Goal: Task Accomplishment & Management: Manage account settings

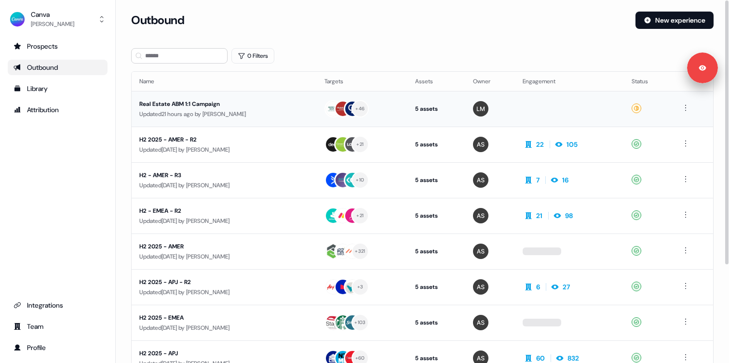
click at [219, 121] on td "Real Estate ABM 1:1 Campaign Updated 21 hours ago by Lauren Modaresi" at bounding box center [224, 109] width 185 height 36
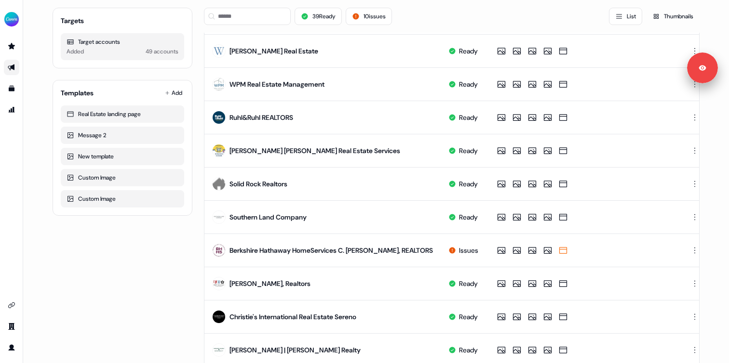
scroll to position [465, 0]
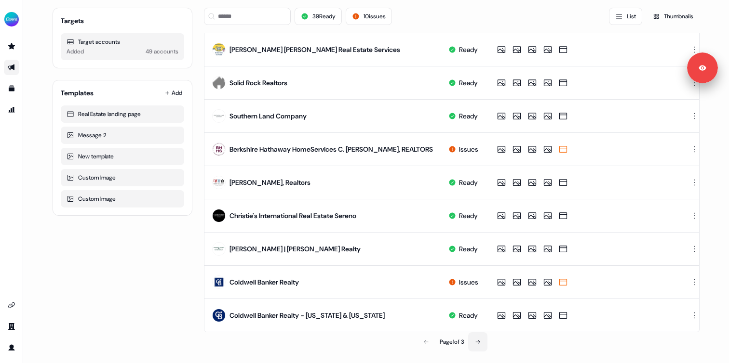
click at [478, 344] on icon at bounding box center [478, 342] width 6 height 6
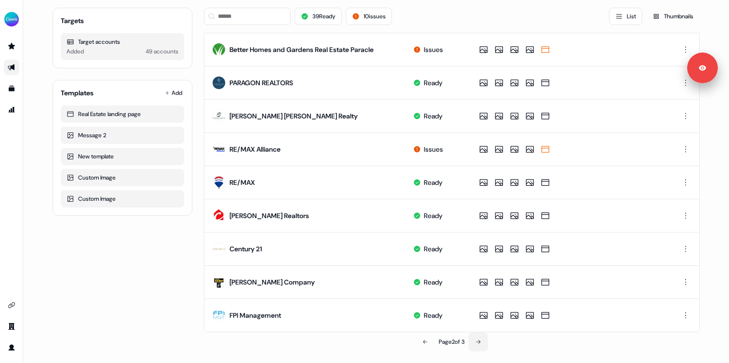
scroll to position [461, 0]
click at [478, 343] on icon at bounding box center [478, 343] width 6 height 6
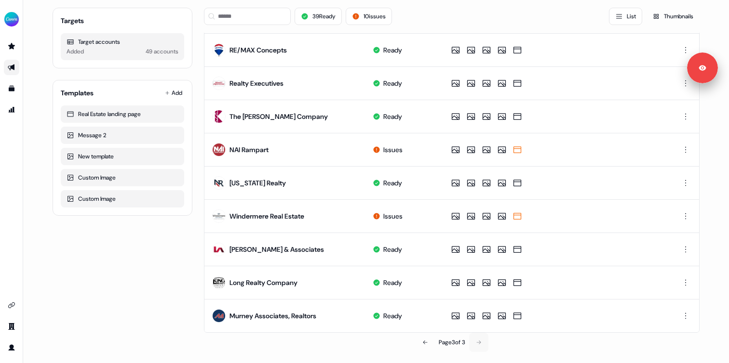
click at [478, 343] on div "Page 3 of 3" at bounding box center [451, 342] width 495 height 19
click at [422, 343] on icon at bounding box center [425, 343] width 6 height 6
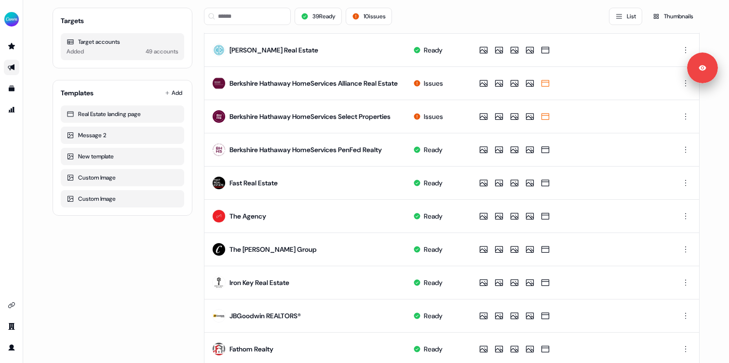
click at [422, 343] on td "Ready" at bounding box center [436, 349] width 63 height 33
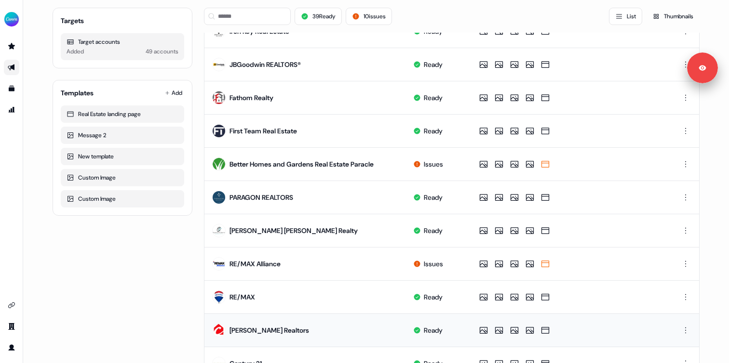
scroll to position [461, 0]
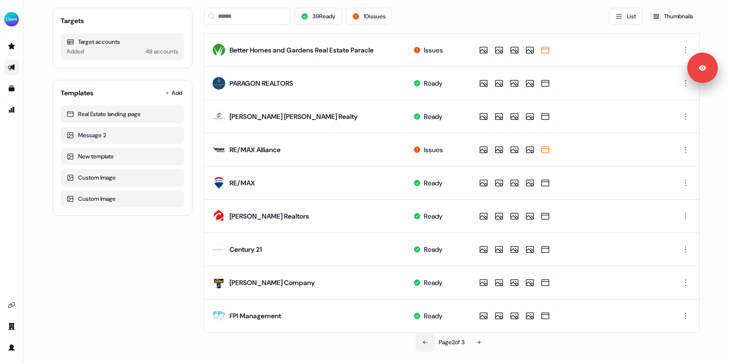
click at [419, 339] on button at bounding box center [424, 342] width 19 height 19
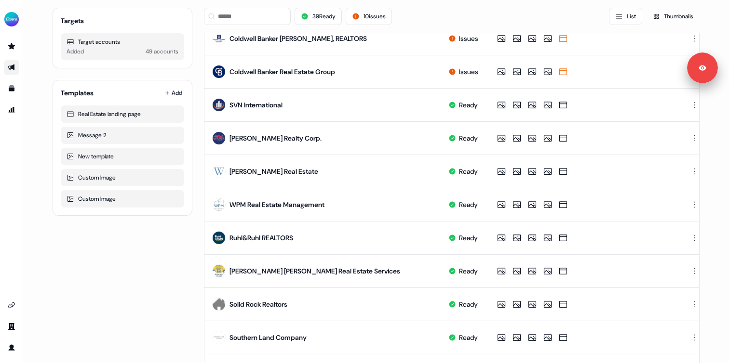
scroll to position [0, 0]
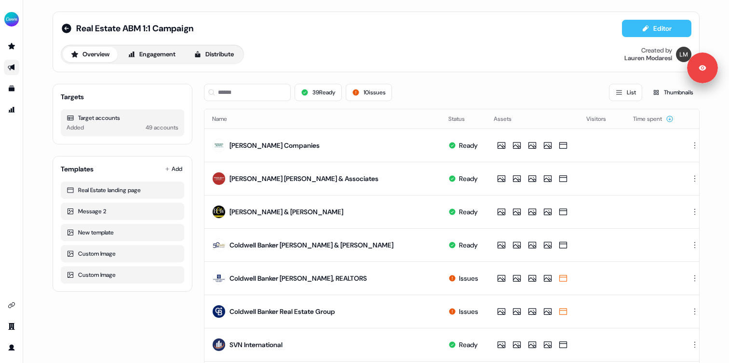
click at [633, 32] on button "Editor" at bounding box center [656, 28] width 69 height 17
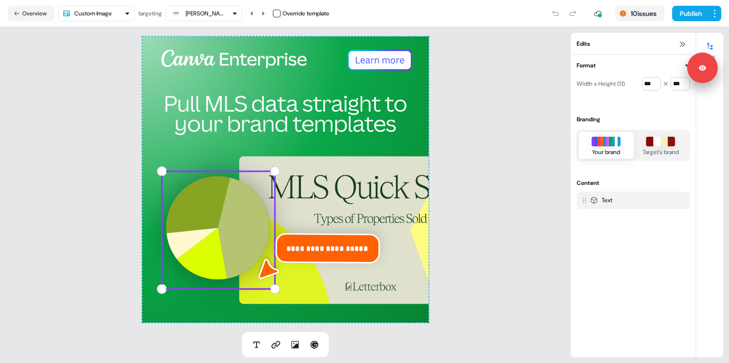
click at [517, 126] on div "**********" at bounding box center [285, 180] width 571 height 306
click at [240, 112] on div "**********" at bounding box center [285, 180] width 286 height 286
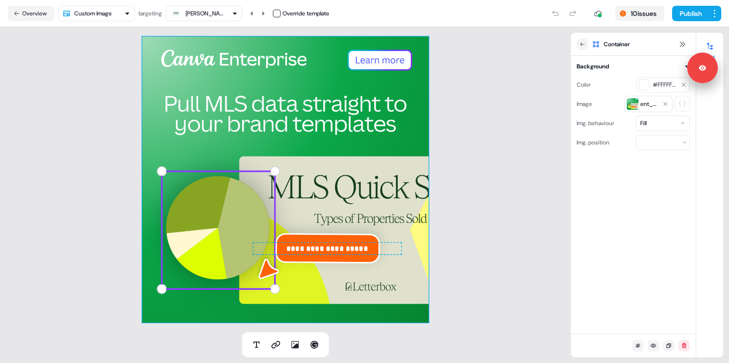
click at [299, 249] on span "**********" at bounding box center [326, 249] width 81 height 8
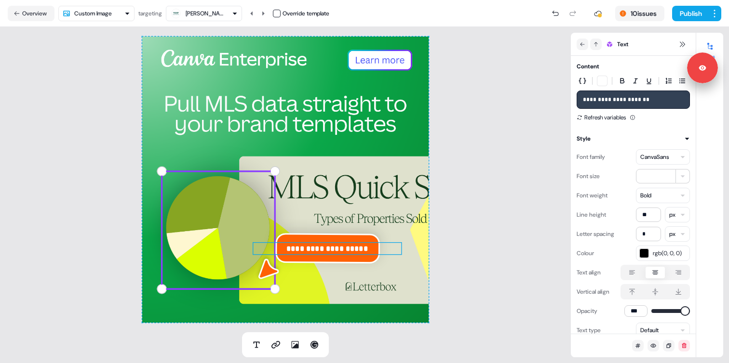
click at [321, 213] on div "**********" at bounding box center [285, 180] width 286 height 286
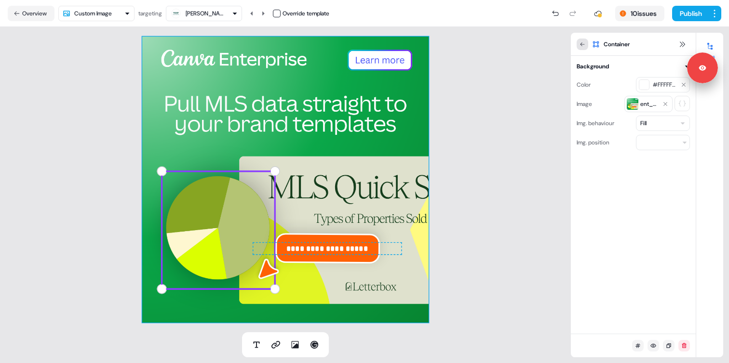
click at [583, 49] on button at bounding box center [582, 45] width 12 height 12
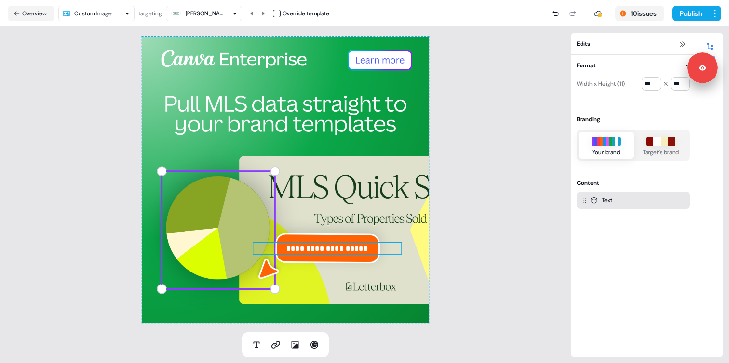
click at [611, 200] on div "Text" at bounding box center [607, 201] width 11 height 10
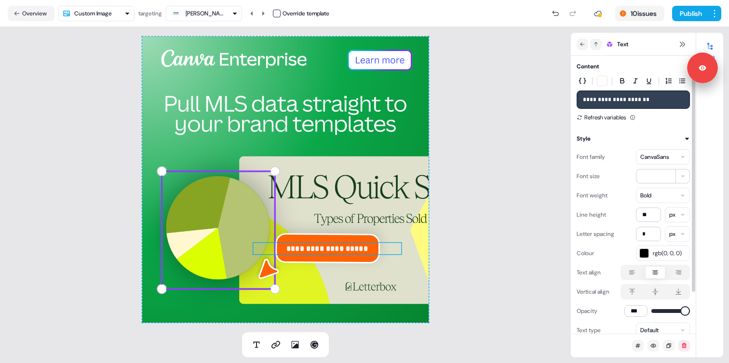
click at [501, 102] on div "**********" at bounding box center [285, 180] width 571 height 306
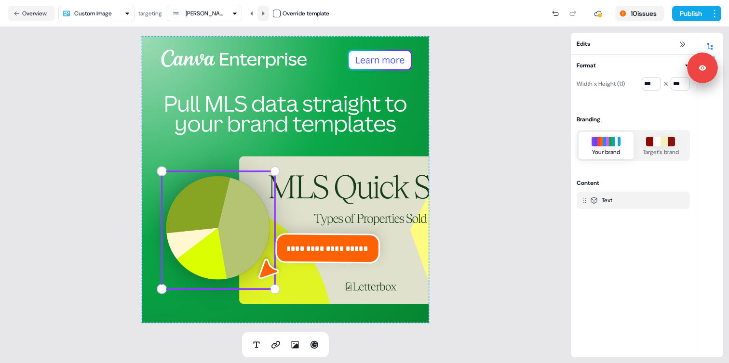
click at [262, 14] on button at bounding box center [263, 13] width 12 height 15
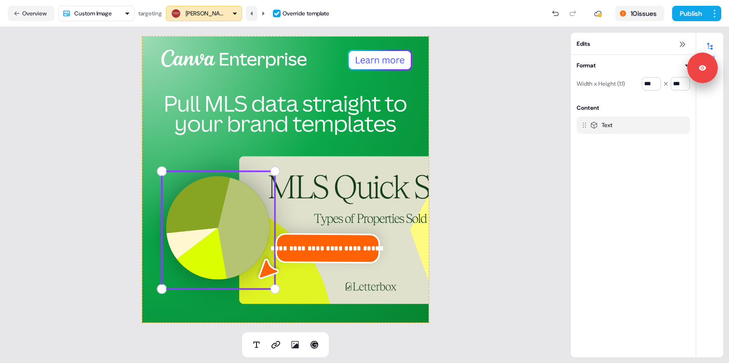
click at [252, 14] on icon at bounding box center [252, 14] width 6 height 6
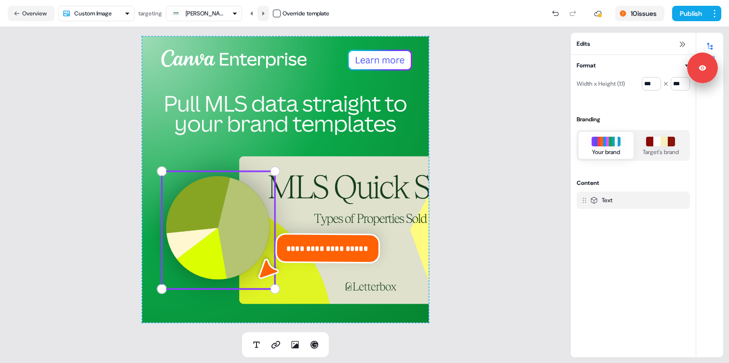
click at [265, 16] on icon at bounding box center [263, 14] width 6 height 6
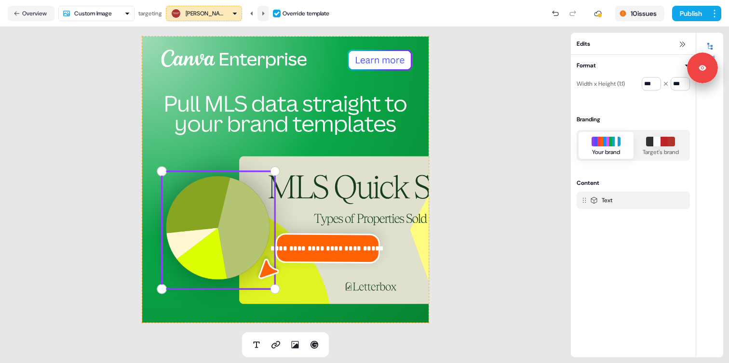
click at [265, 16] on icon at bounding box center [263, 14] width 6 height 6
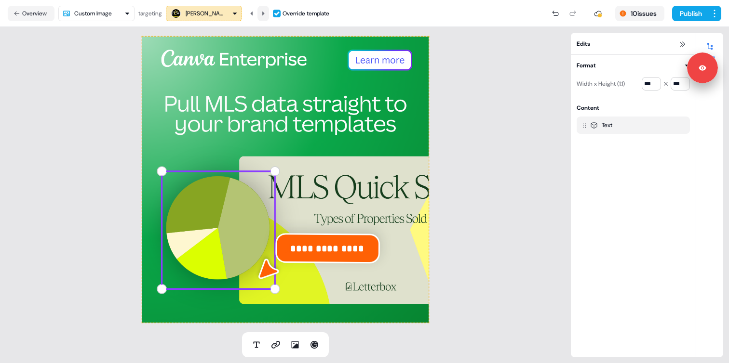
click at [265, 16] on icon at bounding box center [263, 14] width 6 height 6
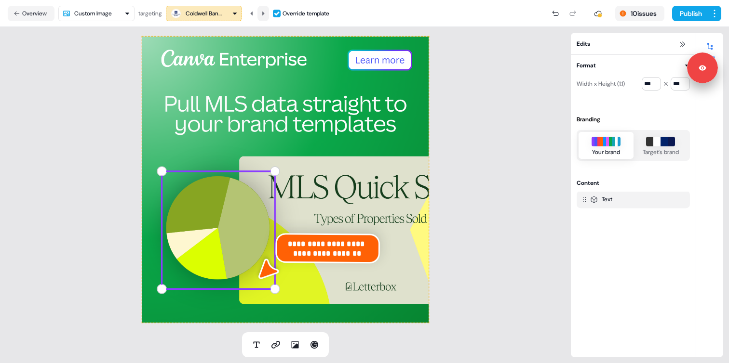
click at [265, 15] on icon at bounding box center [263, 14] width 6 height 6
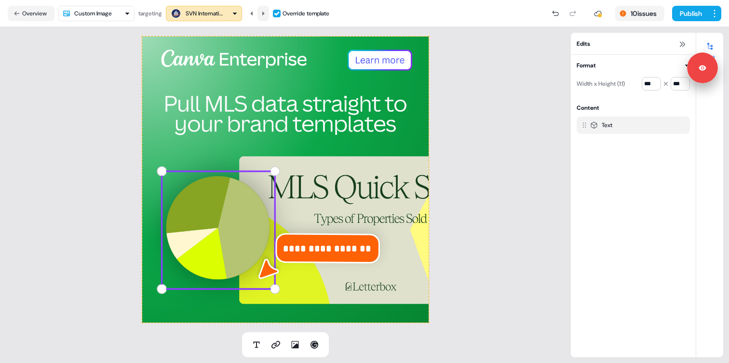
click at [265, 15] on icon at bounding box center [263, 14] width 6 height 6
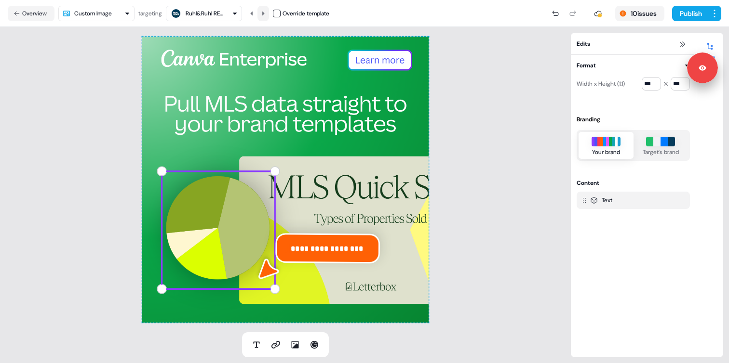
click at [265, 15] on icon at bounding box center [263, 14] width 6 height 6
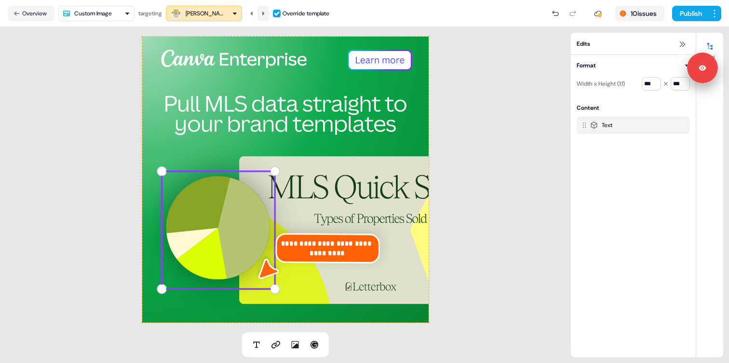
click at [265, 15] on icon at bounding box center [263, 14] width 6 height 6
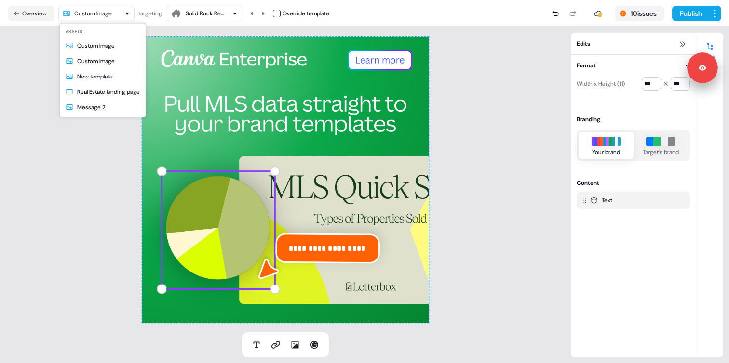
click at [108, 13] on html "**********" at bounding box center [364, 181] width 729 height 363
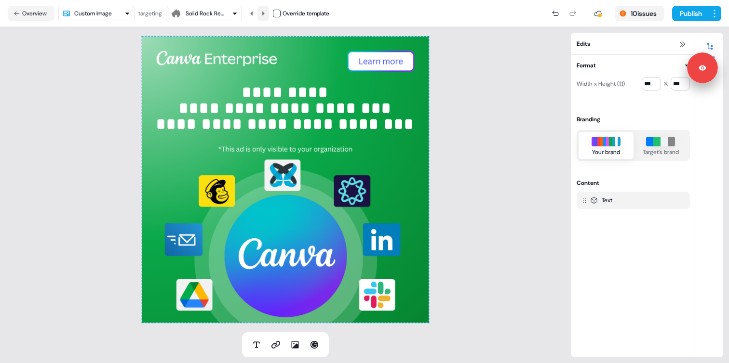
click at [263, 13] on icon at bounding box center [263, 14] width 6 height 6
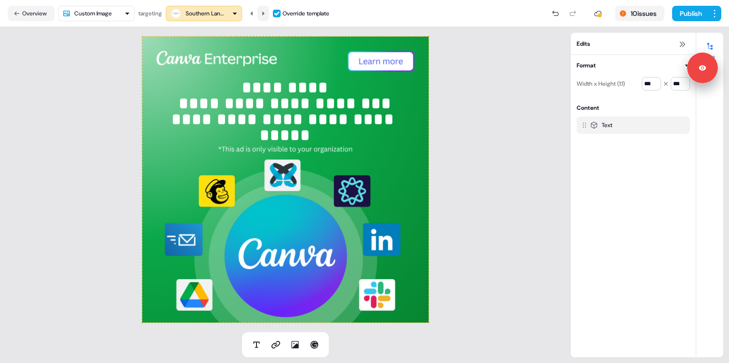
click at [263, 13] on icon at bounding box center [263, 14] width 6 height 6
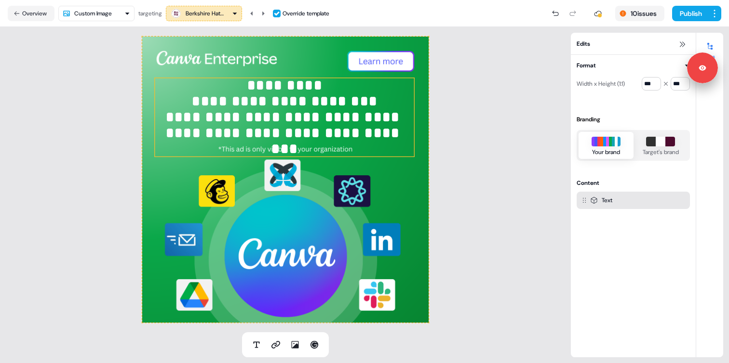
click at [264, 110] on span "**********" at bounding box center [284, 133] width 239 height 47
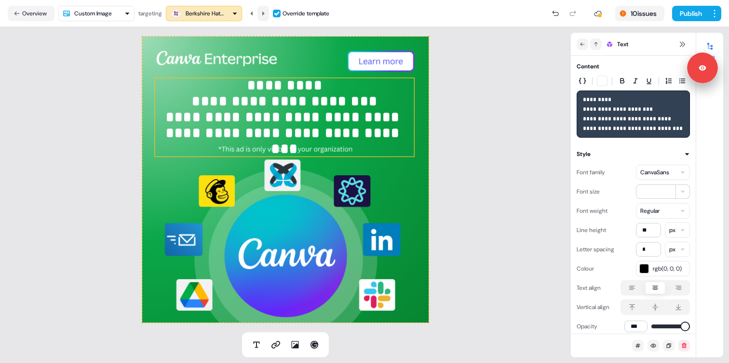
click at [261, 17] on button at bounding box center [263, 13] width 12 height 15
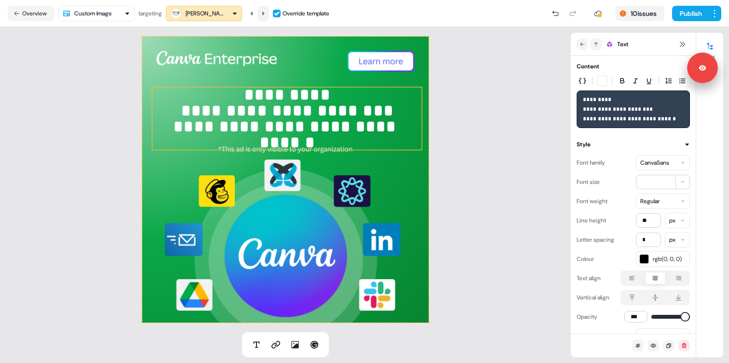
click at [261, 17] on button at bounding box center [263, 13] width 12 height 15
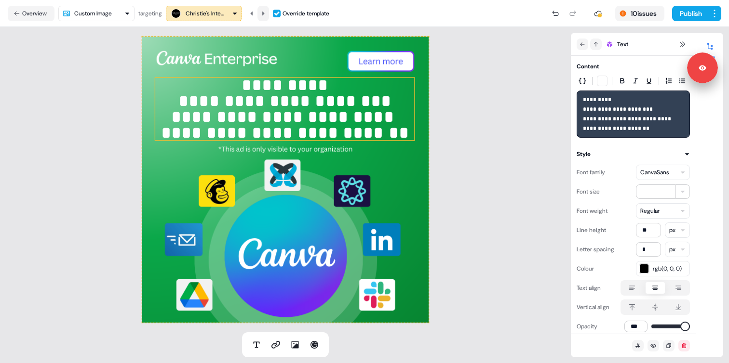
click at [261, 17] on button at bounding box center [263, 13] width 12 height 15
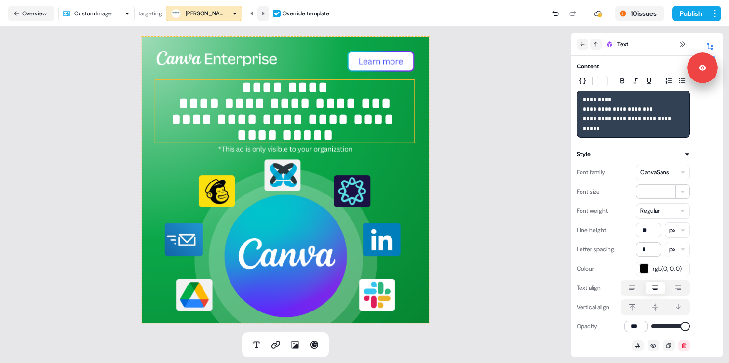
click at [261, 17] on button at bounding box center [263, 13] width 12 height 15
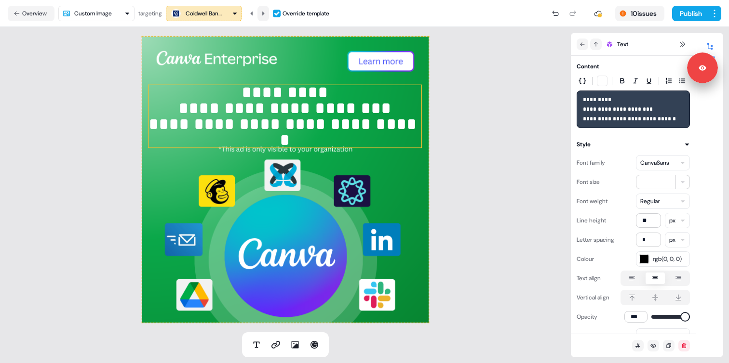
click at [261, 17] on button at bounding box center [263, 13] width 12 height 15
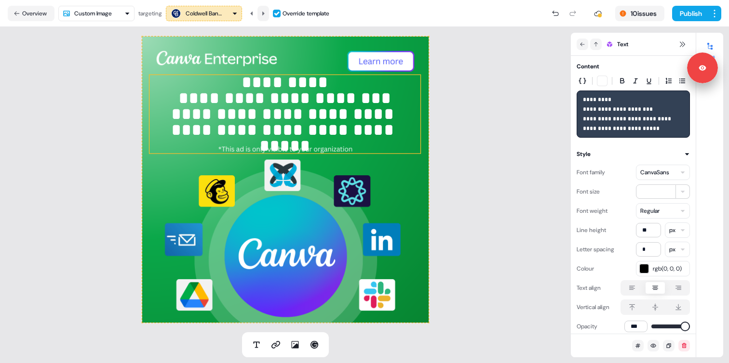
click at [261, 17] on button at bounding box center [263, 13] width 12 height 15
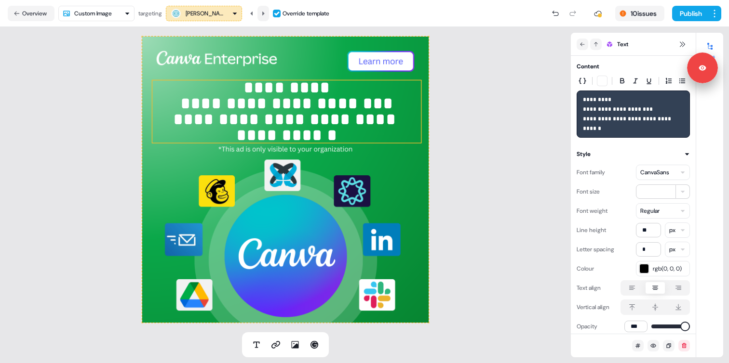
click at [261, 17] on button at bounding box center [263, 13] width 12 height 15
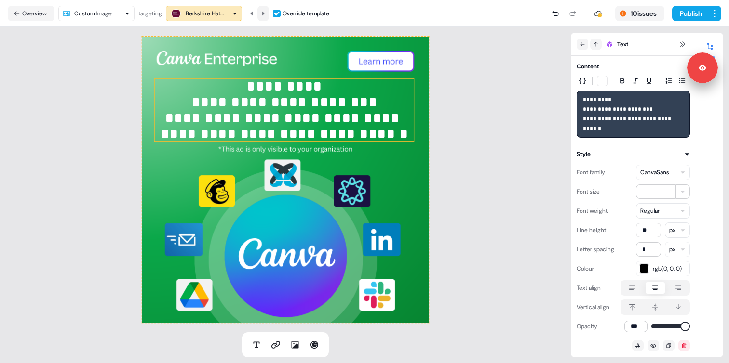
type input "**"
click at [261, 17] on button at bounding box center [263, 13] width 12 height 15
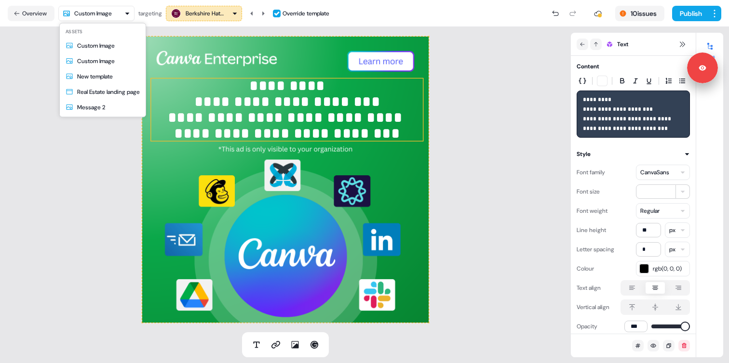
click at [113, 18] on html "**********" at bounding box center [364, 181] width 729 height 363
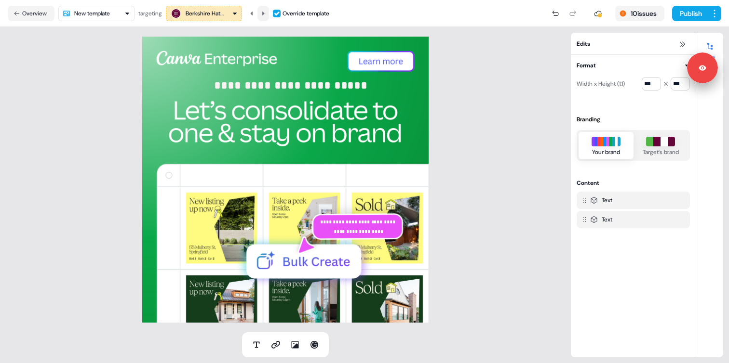
click at [265, 13] on icon at bounding box center [263, 13] width 2 height 4
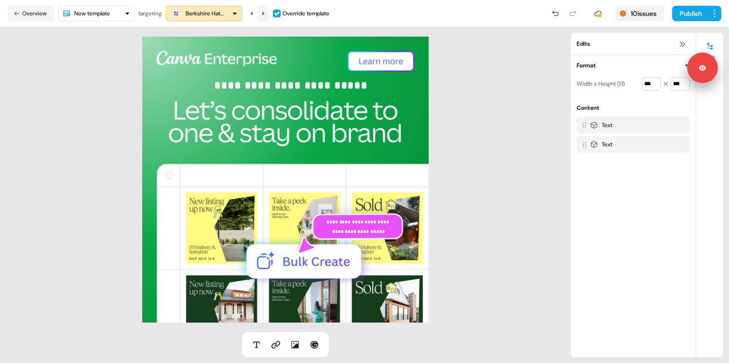
click at [265, 13] on icon at bounding box center [263, 13] width 2 height 4
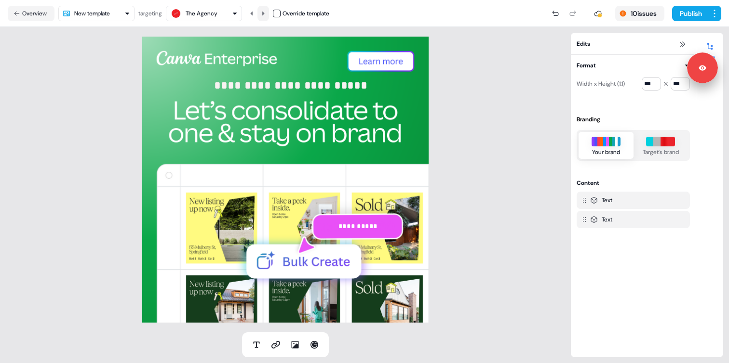
click at [265, 13] on icon at bounding box center [263, 13] width 2 height 4
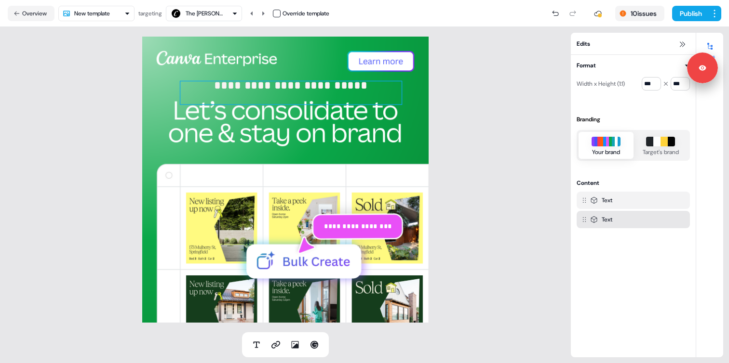
click at [279, 84] on span "**********" at bounding box center [290, 86] width 153 height 12
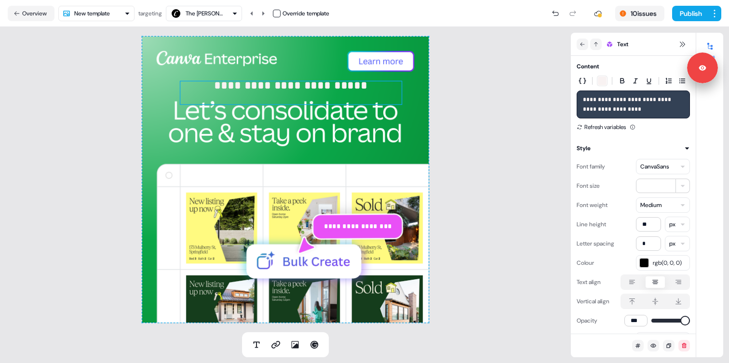
click at [113, 79] on div "**********" at bounding box center [285, 180] width 571 height 306
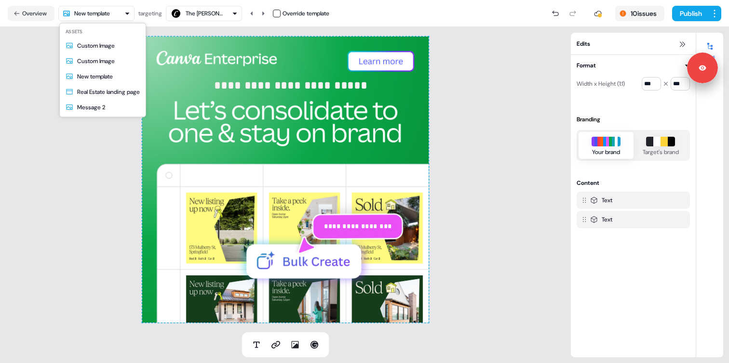
click at [130, 14] on html "**********" at bounding box center [364, 181] width 729 height 363
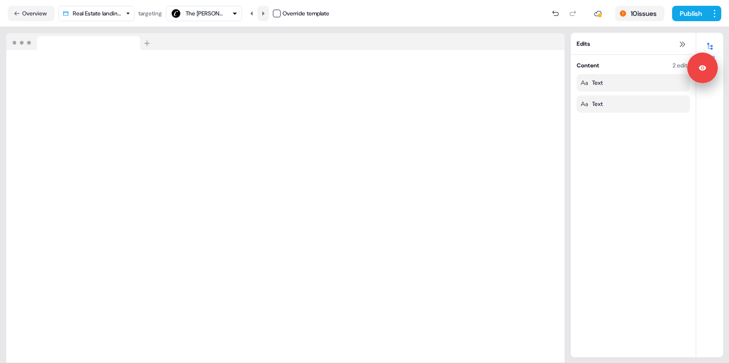
click at [264, 13] on icon at bounding box center [263, 14] width 6 height 6
click at [265, 16] on button at bounding box center [263, 13] width 12 height 15
click at [265, 16] on icon at bounding box center [263, 14] width 6 height 6
click at [264, 15] on icon at bounding box center [263, 13] width 2 height 4
click at [265, 15] on icon at bounding box center [263, 13] width 2 height 4
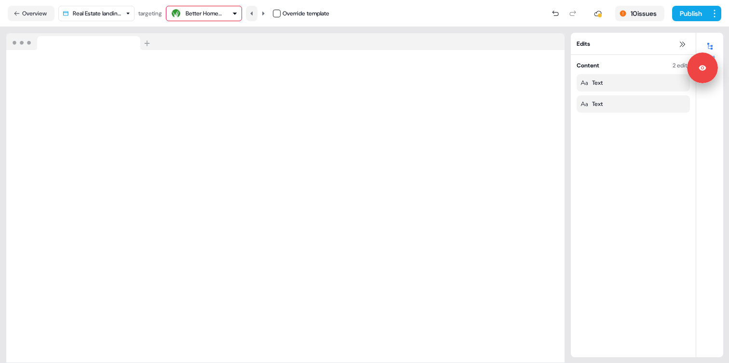
click at [254, 14] on icon at bounding box center [252, 14] width 6 height 6
click at [254, 15] on icon at bounding box center [252, 14] width 6 height 6
click at [254, 14] on icon at bounding box center [252, 14] width 6 height 6
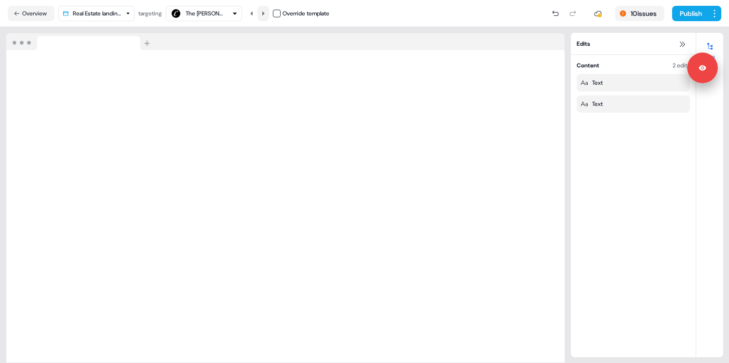
click at [266, 15] on icon at bounding box center [263, 14] width 6 height 6
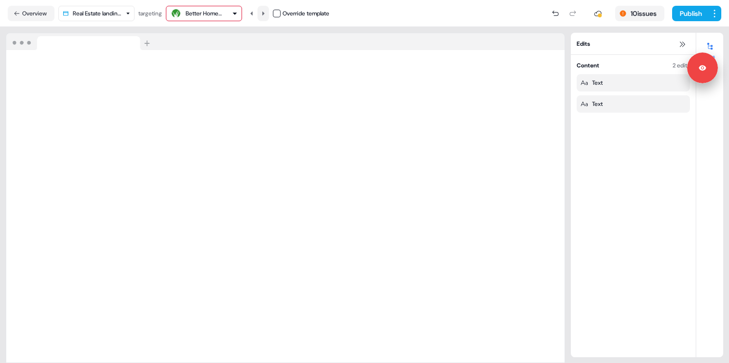
click at [266, 15] on icon at bounding box center [263, 14] width 6 height 6
click at [265, 13] on icon at bounding box center [263, 13] width 2 height 4
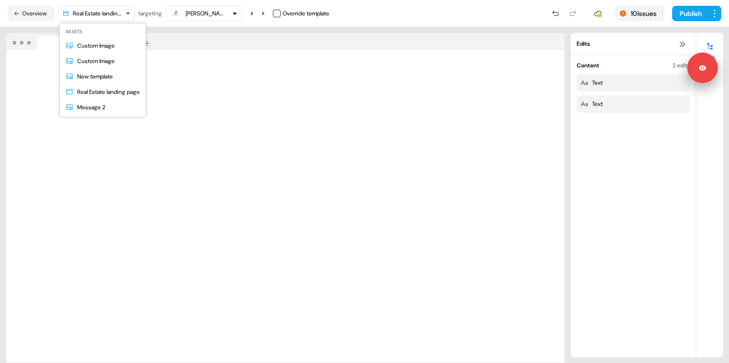
click at [98, 16] on html "For the best experience switch devices to a bigger screen. Go to Userled.io Rea…" at bounding box center [364, 181] width 729 height 363
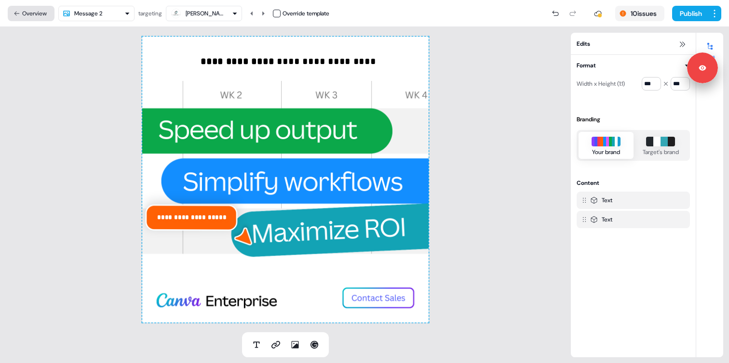
click at [39, 15] on button "Overview" at bounding box center [31, 13] width 47 height 15
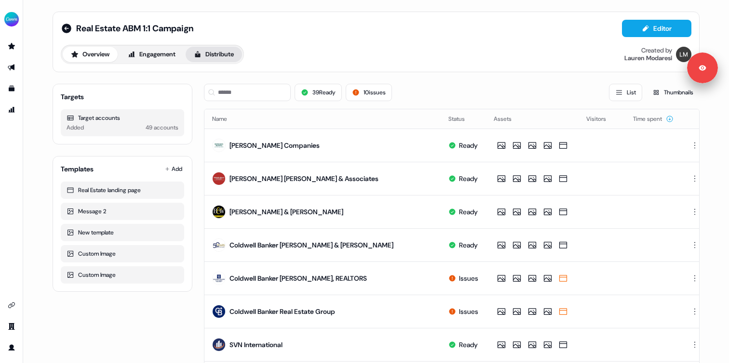
click at [212, 49] on button "Distribute" at bounding box center [214, 54] width 56 height 15
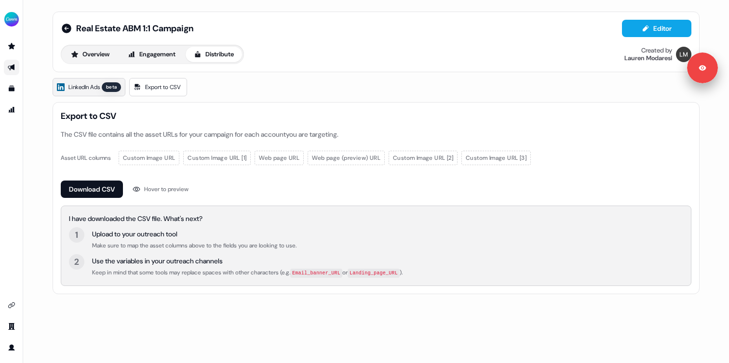
click at [88, 89] on span "LinkedIn Ads" at bounding box center [83, 87] width 31 height 10
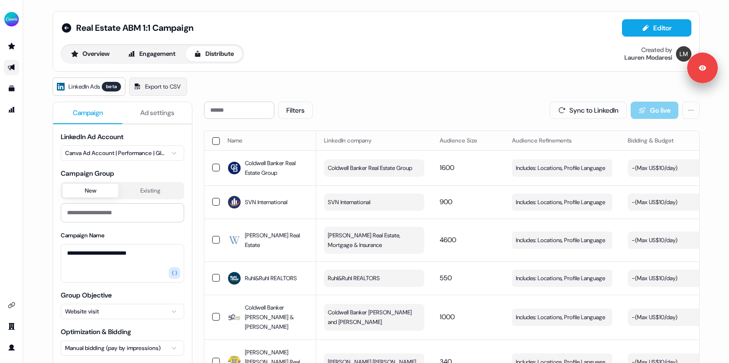
click at [146, 111] on span "Ad settings" at bounding box center [157, 113] width 34 height 10
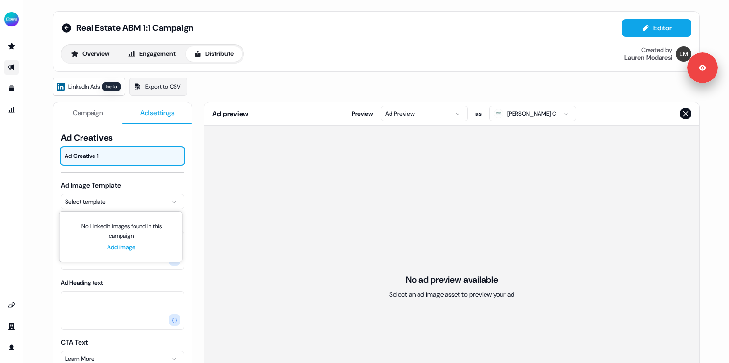
click at [132, 204] on html "For the best experience switch devices to a bigger screen. Go to Userled.io Rea…" at bounding box center [364, 181] width 729 height 363
click at [41, 174] on html "For the best experience switch devices to a bigger screen. Go to Userled.io Rea…" at bounding box center [364, 181] width 729 height 363
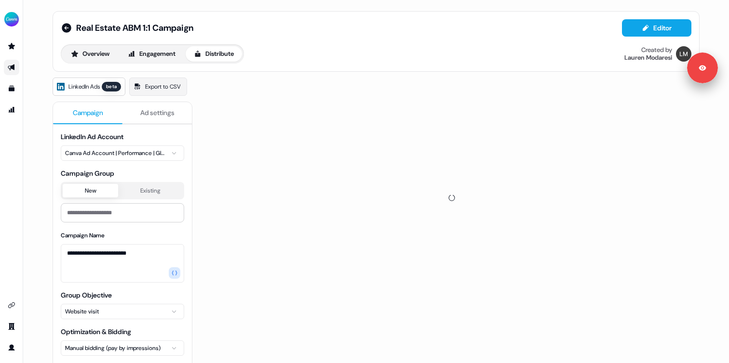
click at [87, 116] on span "Campaign" at bounding box center [88, 113] width 30 height 10
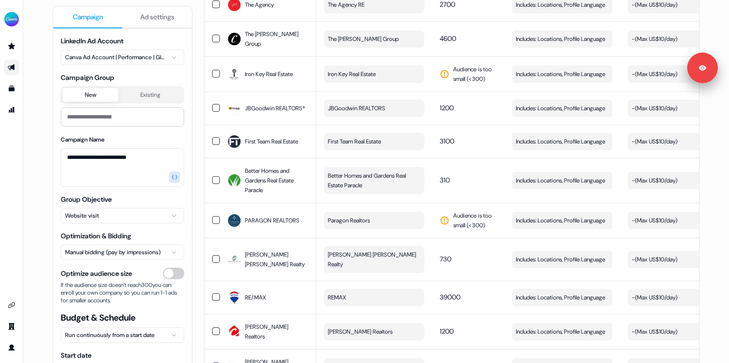
scroll to position [965, 0]
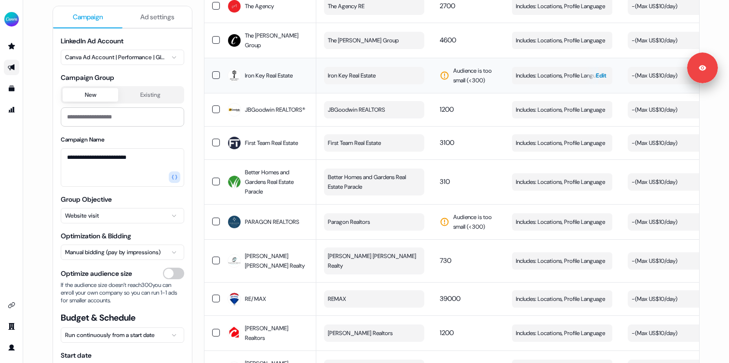
click at [596, 71] on span "Edit" at bounding box center [601, 76] width 11 height 10
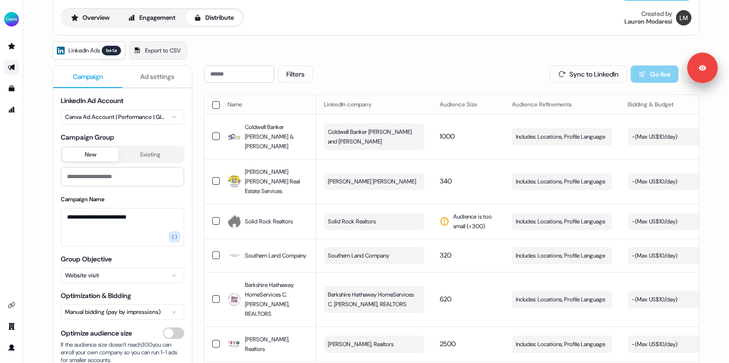
scroll to position [0, 0]
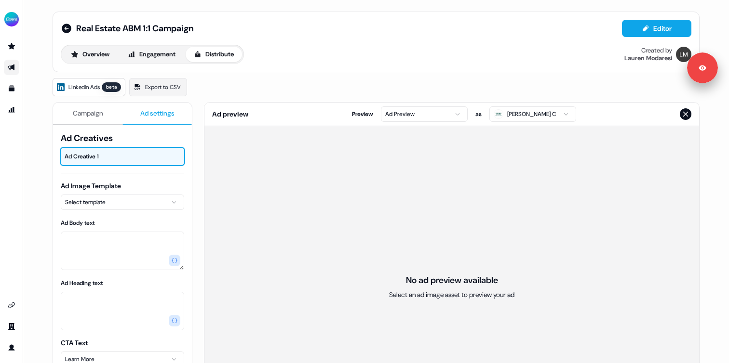
click at [164, 109] on span "Ad settings" at bounding box center [157, 113] width 34 height 10
click at [119, 199] on html "For the best experience switch devices to a bigger screen. Go to Userled.io Rea…" at bounding box center [364, 181] width 729 height 363
click at [38, 180] on html "For the best experience switch devices to a bigger screen. Go to Userled.io Rea…" at bounding box center [364, 181] width 729 height 363
click at [92, 111] on span "Campaign" at bounding box center [88, 113] width 30 height 10
click at [156, 117] on span "Ad settings" at bounding box center [157, 113] width 34 height 10
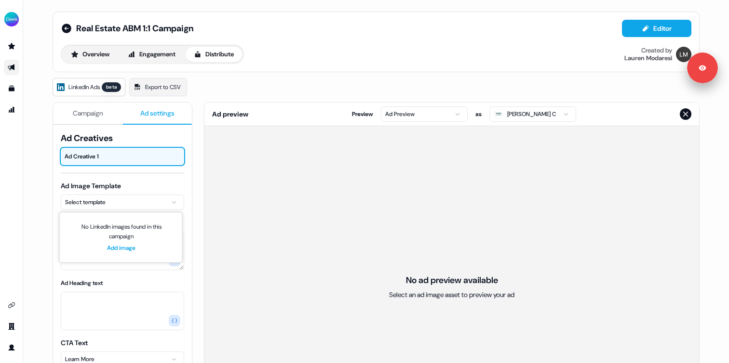
click at [126, 206] on html "For the best experience switch devices to a bigger screen. Go to Userled.io Rea…" at bounding box center [364, 181] width 729 height 363
click at [103, 114] on html "For the best experience switch devices to a bigger screen. Go to Userled.io Rea…" at bounding box center [364, 181] width 729 height 363
click at [96, 58] on button "Overview" at bounding box center [90, 54] width 55 height 15
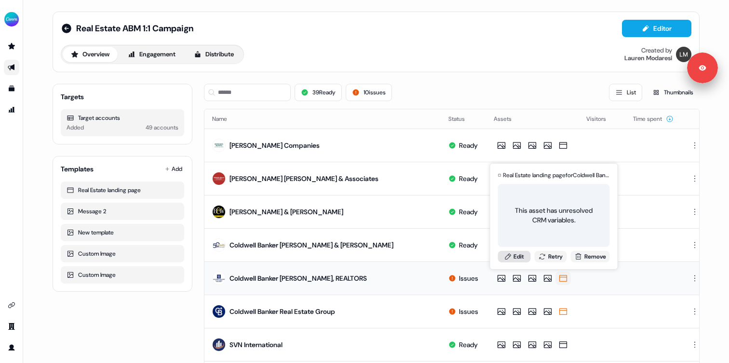
click at [521, 259] on link "Edit" at bounding box center [514, 257] width 33 height 12
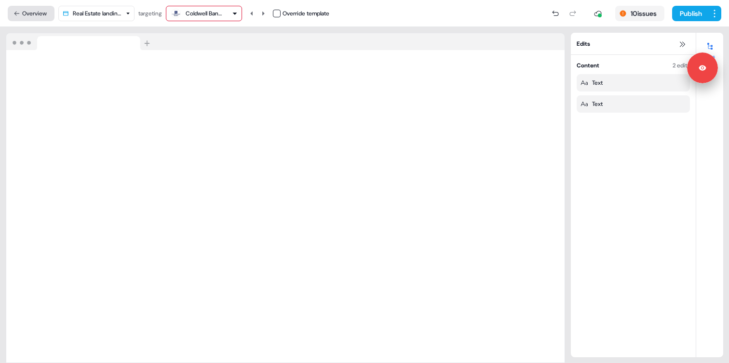
click at [35, 13] on button "Overview" at bounding box center [31, 13] width 47 height 15
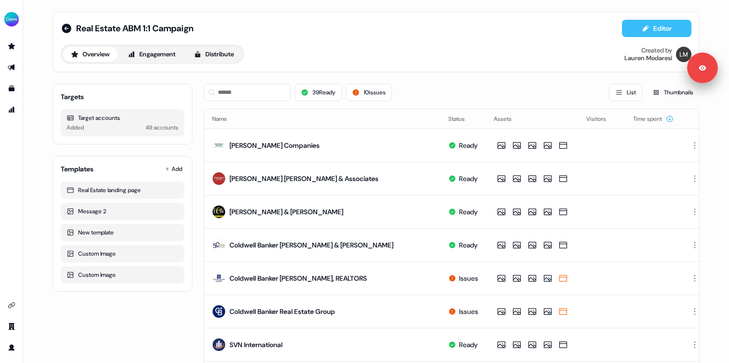
click at [641, 24] on button "Editor" at bounding box center [656, 28] width 69 height 17
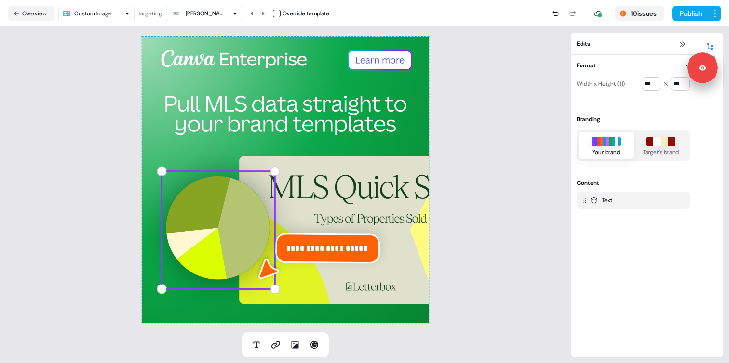
click at [419, 41] on div "**********" at bounding box center [285, 180] width 286 height 286
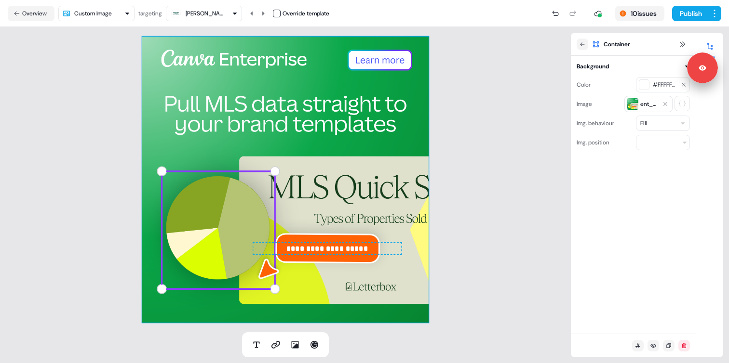
click at [588, 43] on div "Container" at bounding box center [624, 45] width 96 height 12
click at [583, 43] on icon at bounding box center [582, 44] width 6 height 6
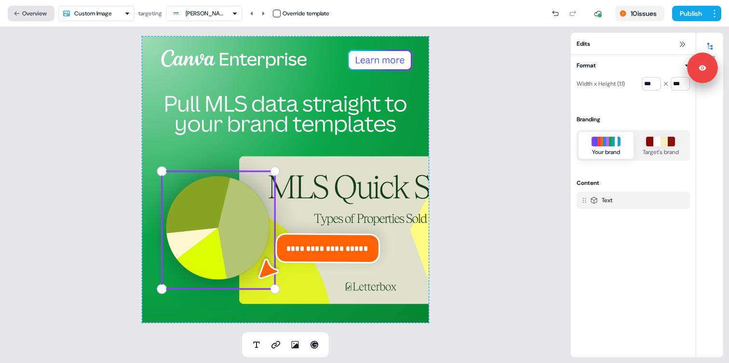
click at [31, 14] on button "Overview" at bounding box center [31, 13] width 47 height 15
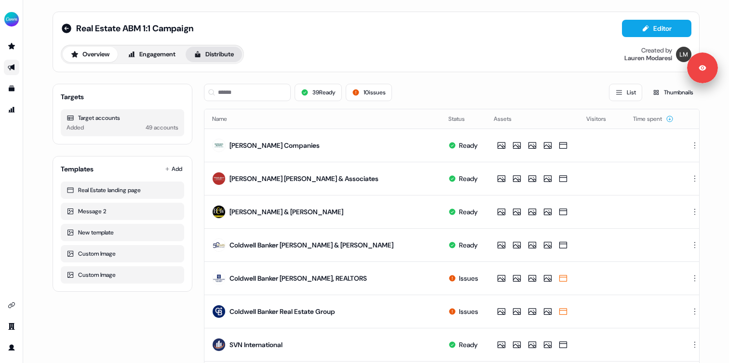
click at [223, 56] on button "Distribute" at bounding box center [214, 54] width 56 height 15
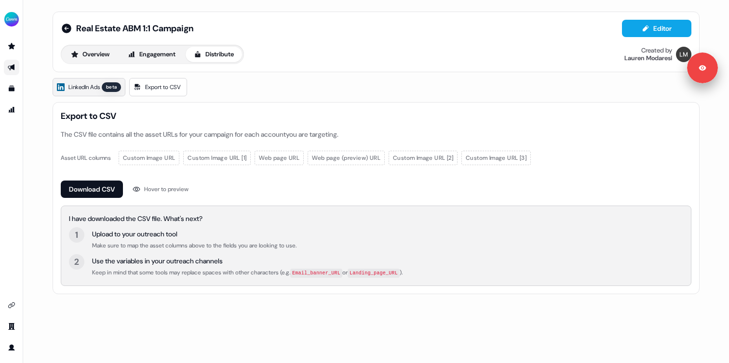
click at [98, 87] on span "LinkedIn Ads" at bounding box center [83, 87] width 31 height 10
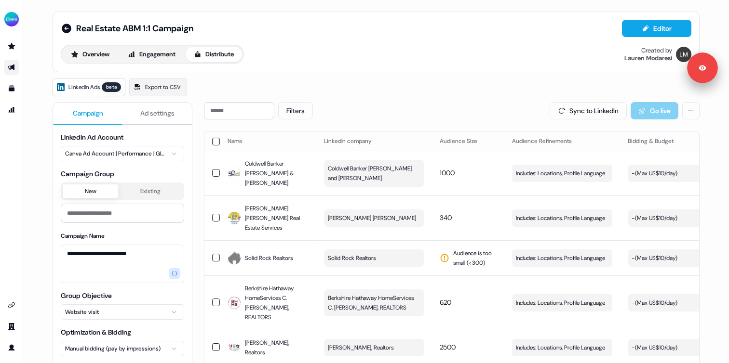
click at [159, 121] on button "Ad settings" at bounding box center [156, 114] width 69 height 22
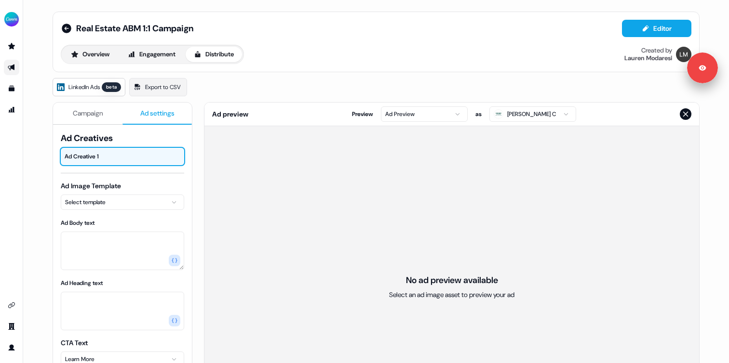
click at [118, 201] on html "For the best experience switch devices to a bigger screen. Go to Userled.io Rea…" at bounding box center [364, 181] width 729 height 363
click at [51, 174] on html "For the best experience switch devices to a bigger screen. Go to Userled.io Rea…" at bounding box center [364, 181] width 729 height 363
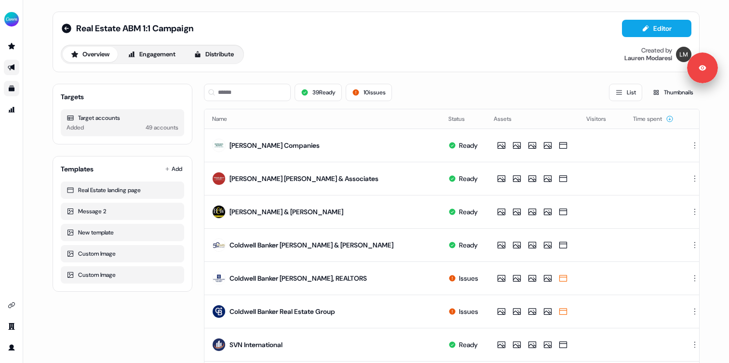
click at [14, 90] on icon "Go to templates" at bounding box center [12, 89] width 6 height 6
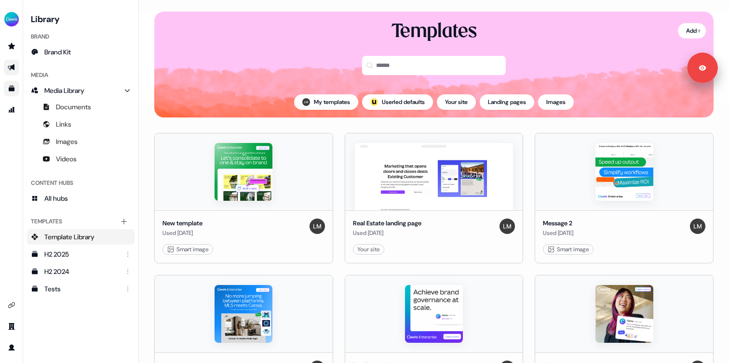
click at [14, 68] on icon "Go to outbound experience" at bounding box center [12, 68] width 8 height 8
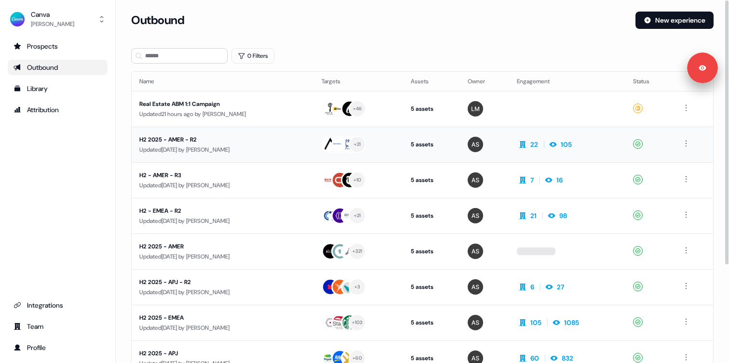
click at [214, 141] on div "H2 2025 - AMER - R2" at bounding box center [222, 140] width 167 height 10
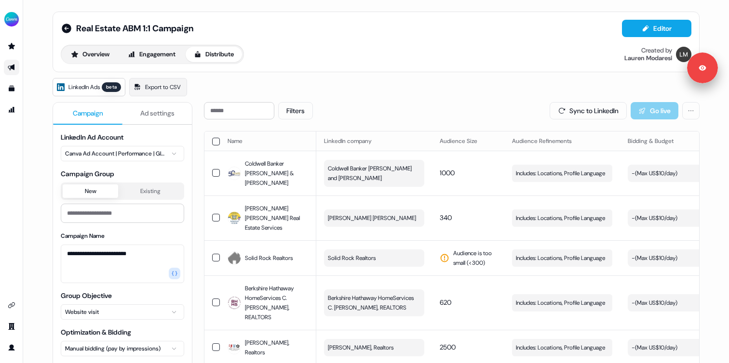
click at [161, 113] on span "Ad settings" at bounding box center [157, 113] width 34 height 10
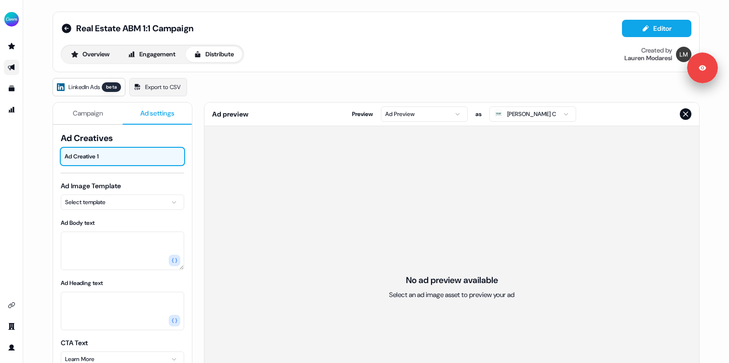
click at [116, 201] on html "For the best experience switch devices to a bigger screen. Go to Userled.io Rea…" at bounding box center [364, 181] width 729 height 363
click at [52, 210] on html "For the best experience switch devices to a bigger screen. Go to Userled.io Rea…" at bounding box center [364, 181] width 729 height 363
click at [83, 209] on html "For the best experience switch devices to a bigger screen. Go to Userled.io Rea…" at bounding box center [364, 181] width 729 height 363
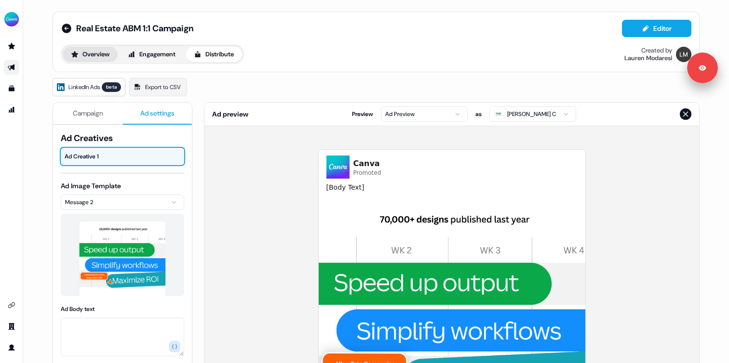
click at [77, 52] on button "Overview" at bounding box center [90, 54] width 55 height 15
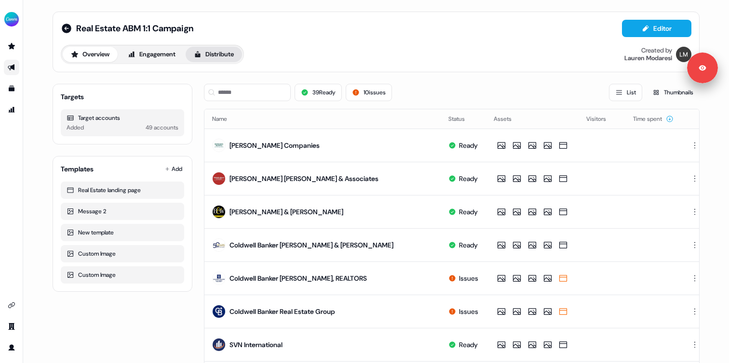
click at [214, 53] on button "Distribute" at bounding box center [214, 54] width 56 height 15
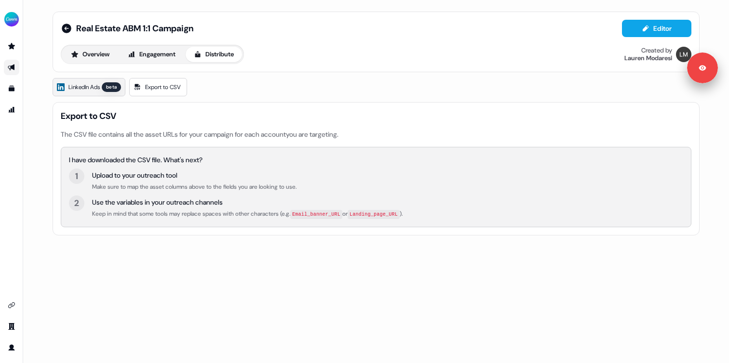
click at [94, 90] on span "LinkedIn Ads" at bounding box center [83, 87] width 31 height 10
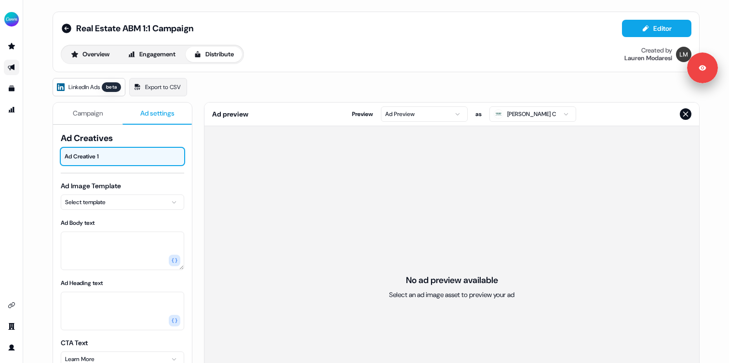
click at [142, 113] on span "Ad settings" at bounding box center [157, 113] width 34 height 10
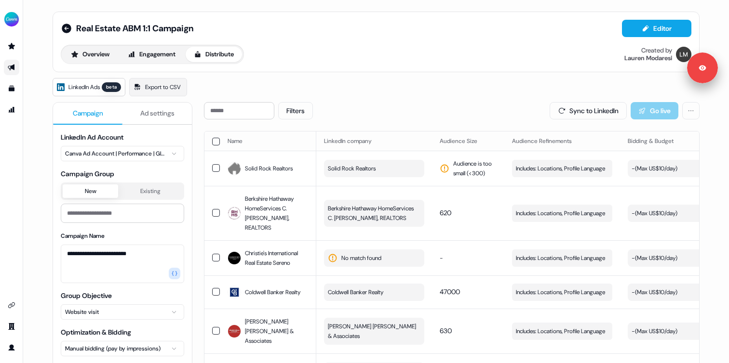
click at [147, 117] on span "Ad settings" at bounding box center [157, 113] width 34 height 10
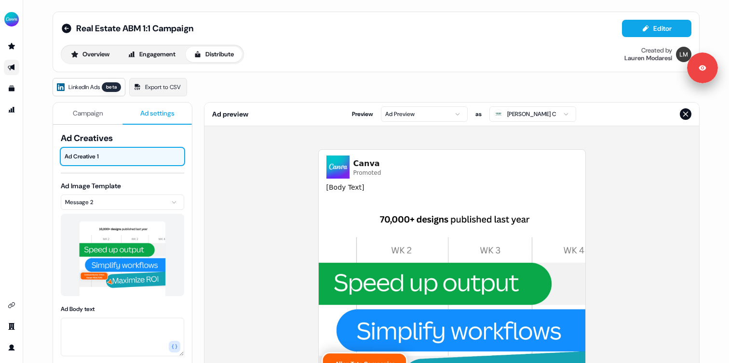
click at [116, 200] on html "For the best experience switch devices to a bigger screen. Go to [DOMAIN_NAME] …" at bounding box center [364, 181] width 729 height 363
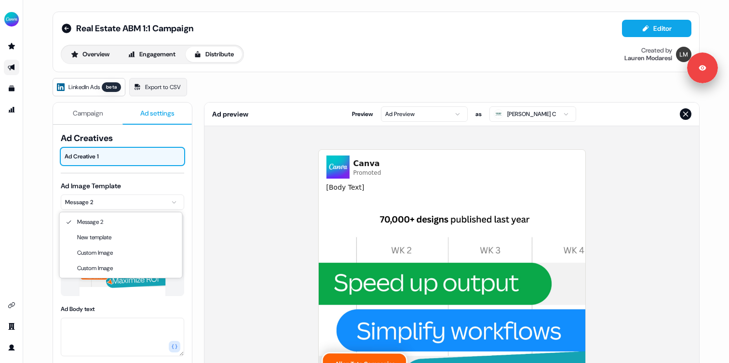
click at [47, 198] on html "For the best experience switch devices to a bigger screen. Go to [DOMAIN_NAME] …" at bounding box center [364, 181] width 729 height 363
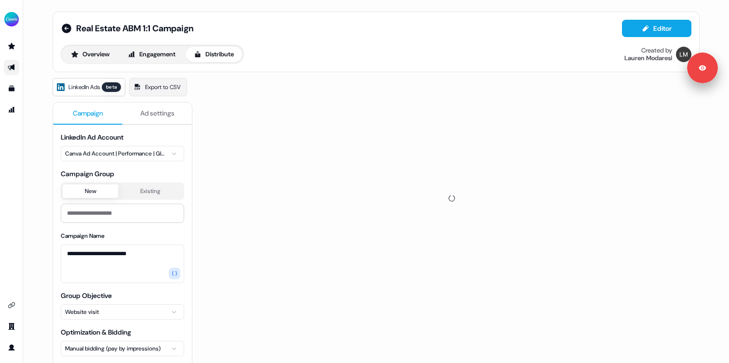
click at [85, 118] on span "Campaign" at bounding box center [88, 113] width 30 height 10
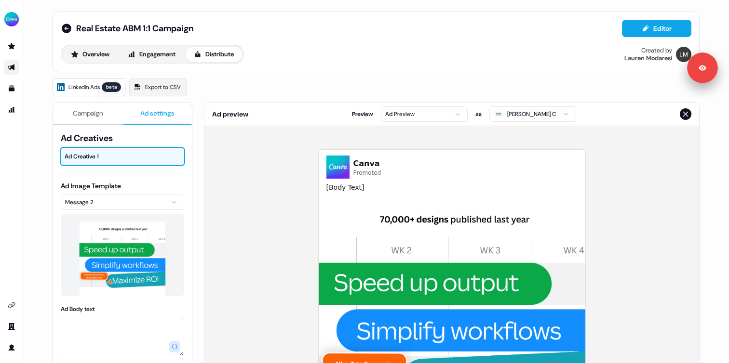
click at [152, 108] on span "Ad settings" at bounding box center [157, 113] width 34 height 10
click at [88, 54] on button "Overview" at bounding box center [90, 54] width 55 height 15
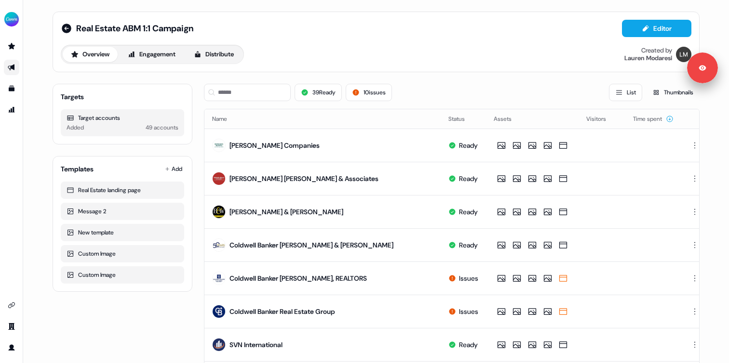
click at [626, 27] on button "Editor" at bounding box center [656, 28] width 69 height 17
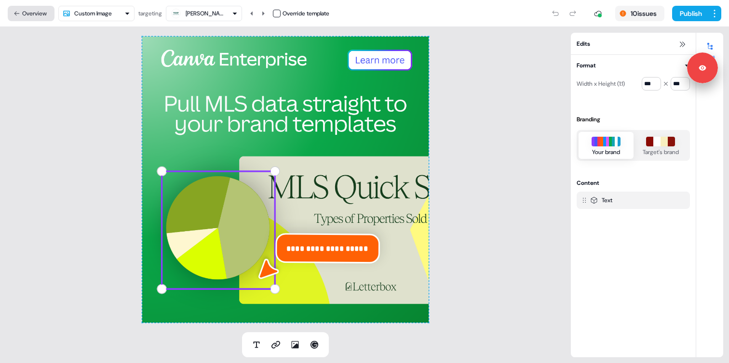
click at [32, 14] on button "Overview" at bounding box center [31, 13] width 47 height 15
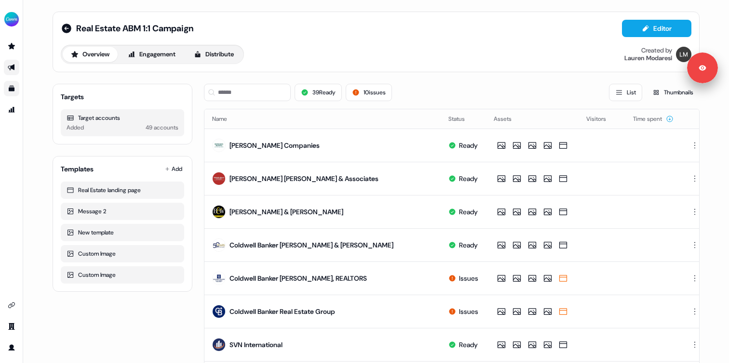
click at [13, 89] on icon "Go to templates" at bounding box center [12, 89] width 6 height 6
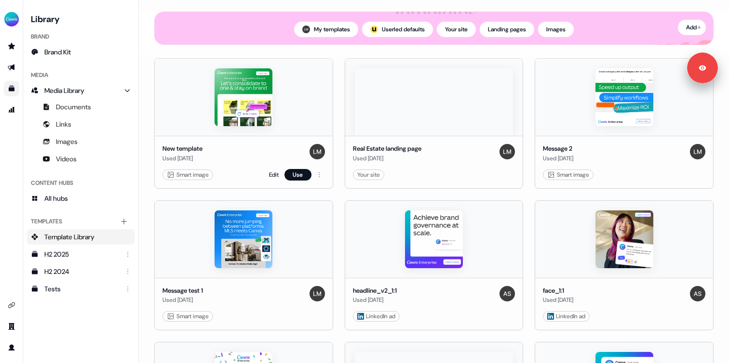
scroll to position [93, 0]
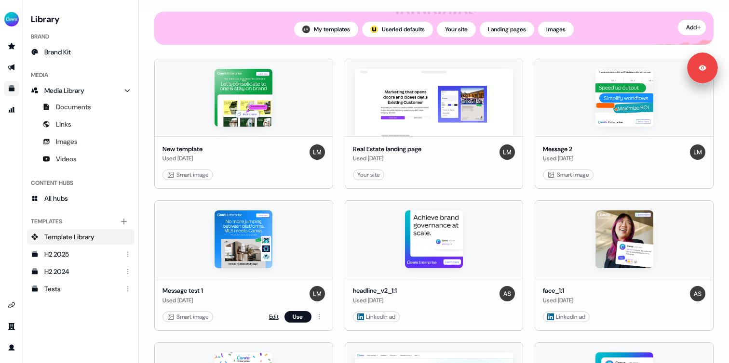
click at [273, 317] on link "Edit" at bounding box center [274, 317] width 10 height 10
click at [650, 174] on link "Edit" at bounding box center [654, 175] width 10 height 10
click at [273, 176] on link "Edit" at bounding box center [274, 175] width 10 height 10
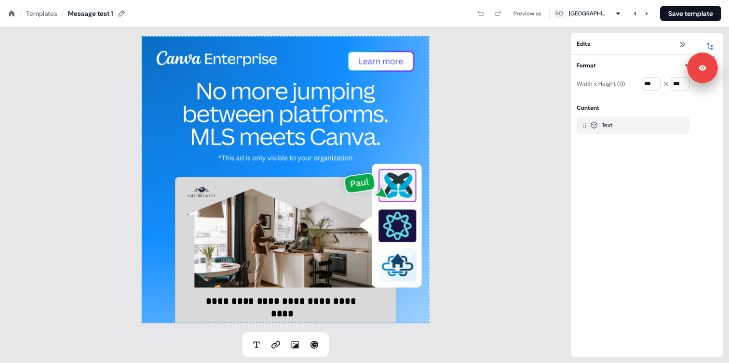
click at [502, 67] on div "**********" at bounding box center [285, 180] width 571 height 306
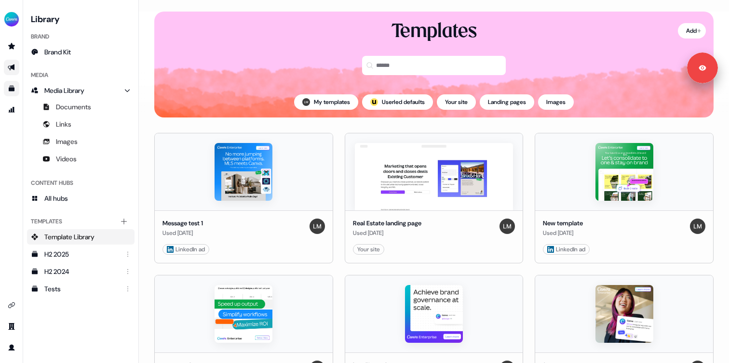
click at [12, 65] on icon "Go to outbound experience" at bounding box center [12, 68] width 8 height 8
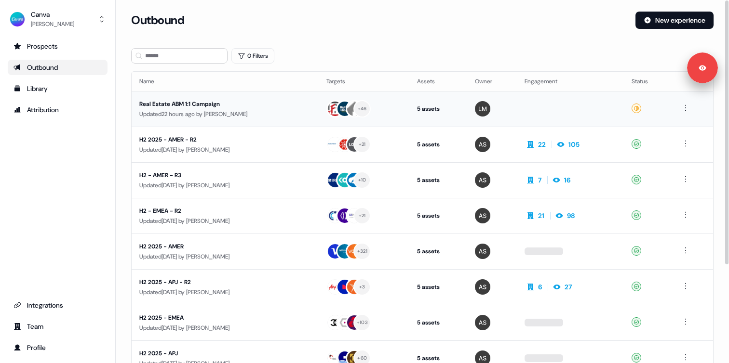
click at [190, 113] on div "Updated 22 hours ago by Lauren Modaresi" at bounding box center [225, 114] width 172 height 10
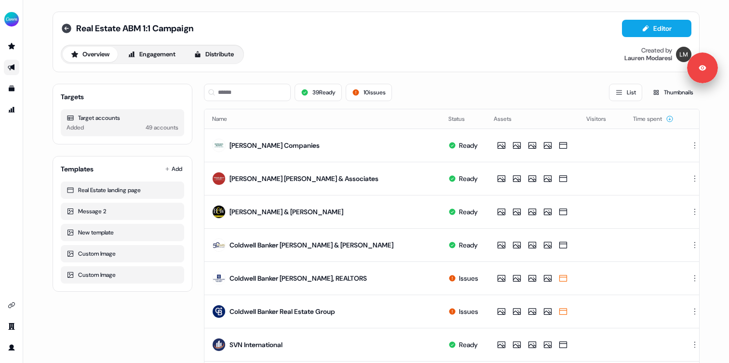
click at [65, 27] on icon at bounding box center [67, 29] width 10 height 10
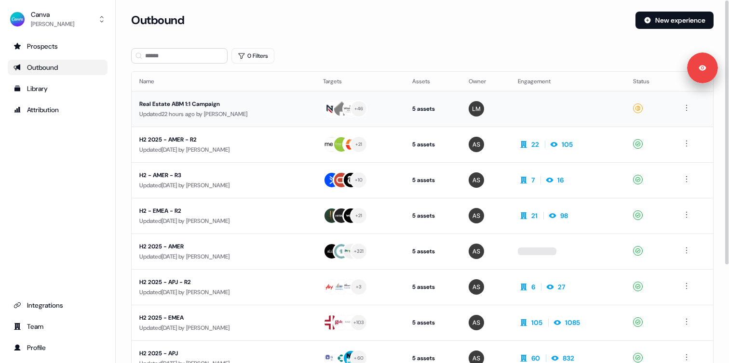
click at [191, 105] on div "Real Estate ABM 1:1 Campaign" at bounding box center [223, 104] width 168 height 10
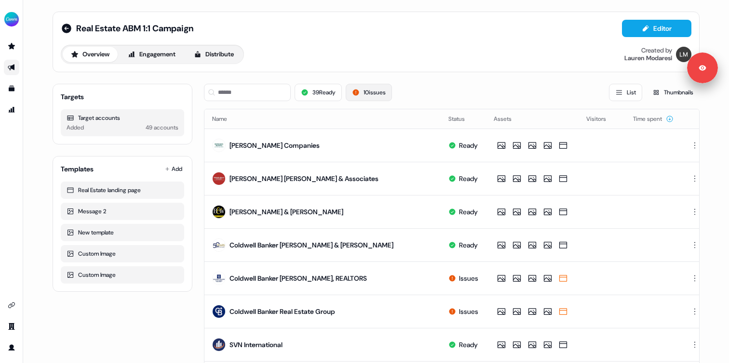
click at [355, 93] on icon at bounding box center [356, 93] width 6 height 6
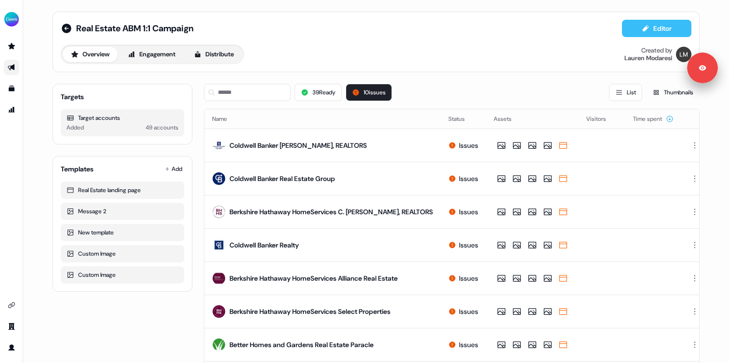
click at [641, 33] on button "Editor" at bounding box center [656, 28] width 69 height 17
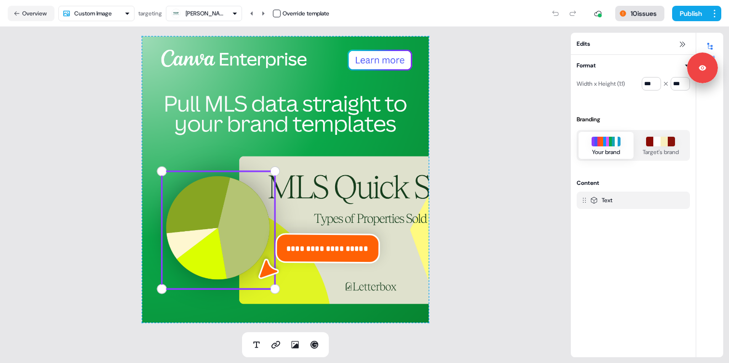
click at [625, 15] on button "10 issues" at bounding box center [639, 13] width 49 height 15
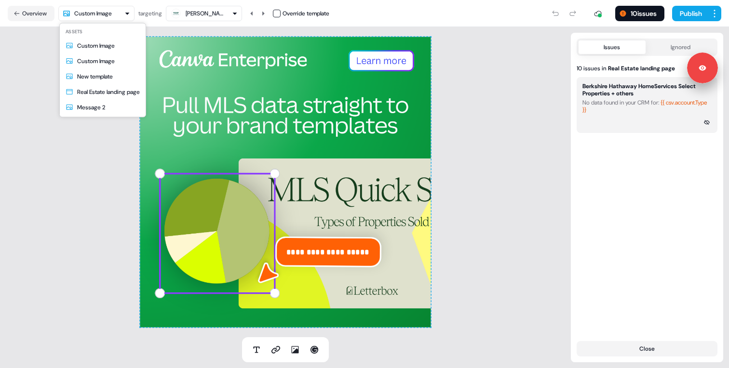
click at [115, 7] on html "**********" at bounding box center [364, 184] width 729 height 368
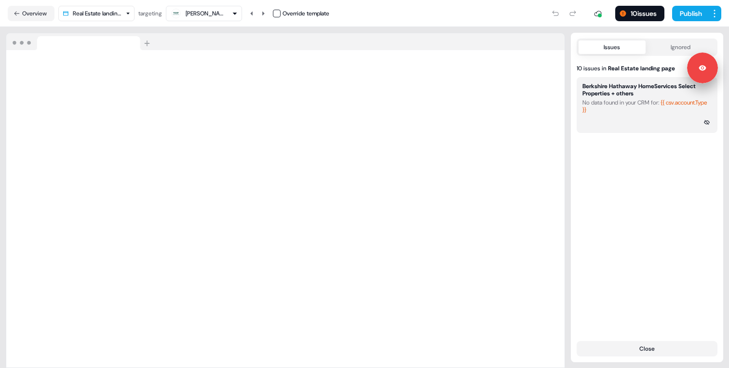
click at [224, 17] on div "[PERSON_NAME] Companies" at bounding box center [205, 14] width 39 height 10
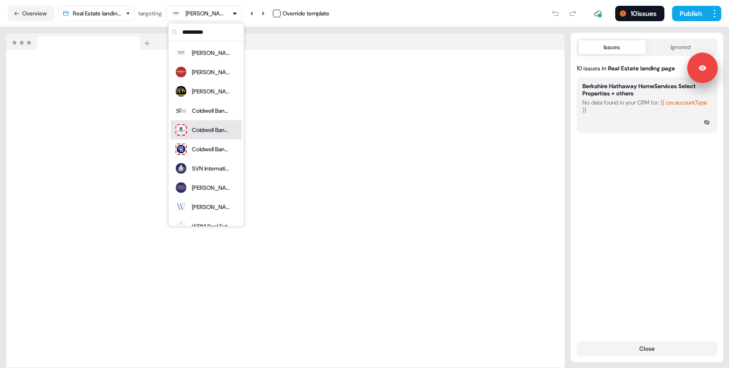
click at [206, 122] on div "Coldwell Banker [PERSON_NAME], REALTORS" at bounding box center [206, 129] width 71 height 19
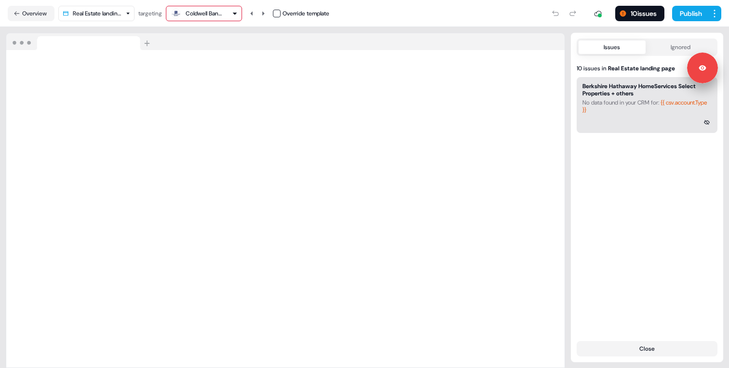
click at [598, 100] on div "No data found in your CRM for: {{ csv.account.Type }}" at bounding box center [646, 106] width 129 height 14
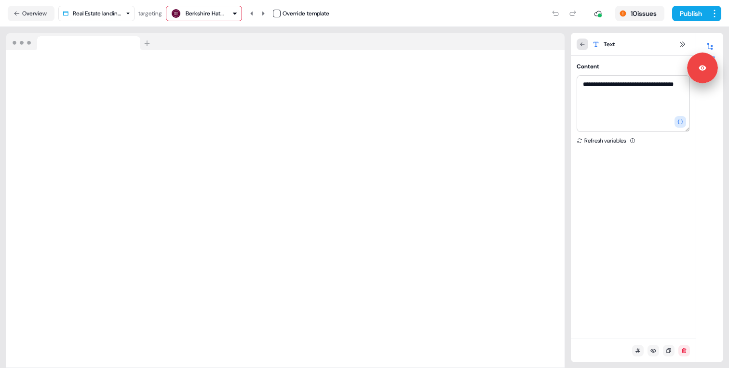
click at [583, 45] on icon at bounding box center [582, 44] width 6 height 6
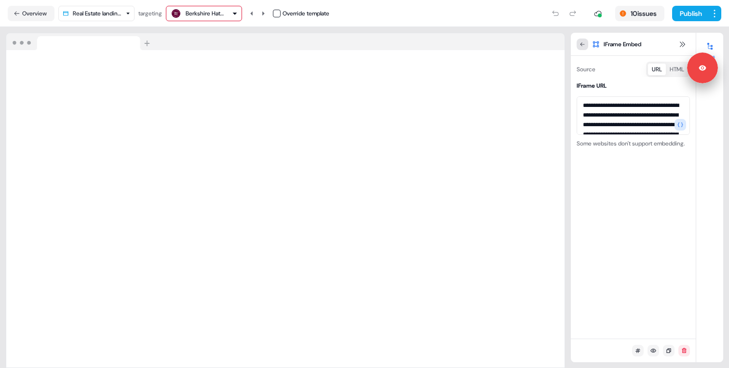
click at [581, 47] on icon at bounding box center [582, 44] width 6 height 6
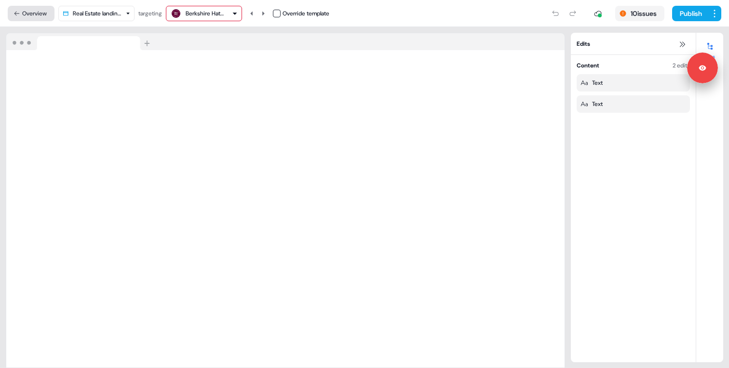
click at [31, 10] on button "Overview" at bounding box center [31, 13] width 47 height 15
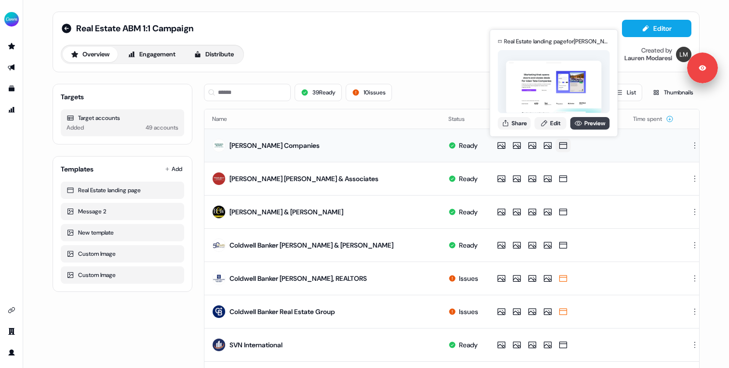
click at [577, 125] on icon at bounding box center [578, 123] width 7 height 5
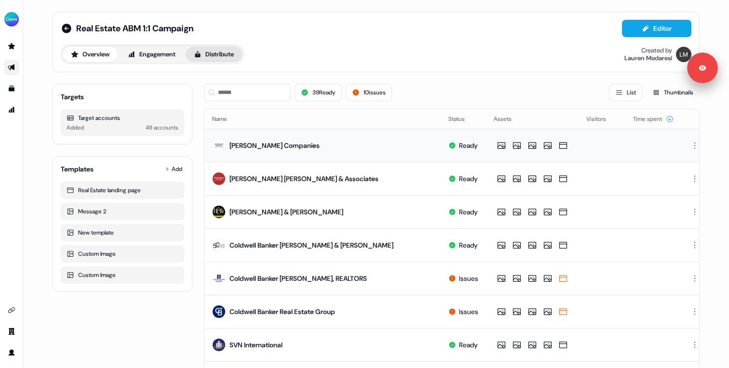
click at [221, 53] on button "Distribute" at bounding box center [214, 54] width 56 height 15
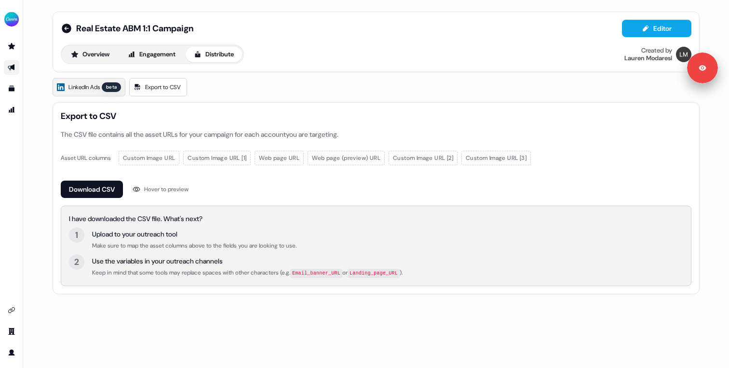
click at [94, 90] on span "LinkedIn Ads" at bounding box center [83, 87] width 31 height 10
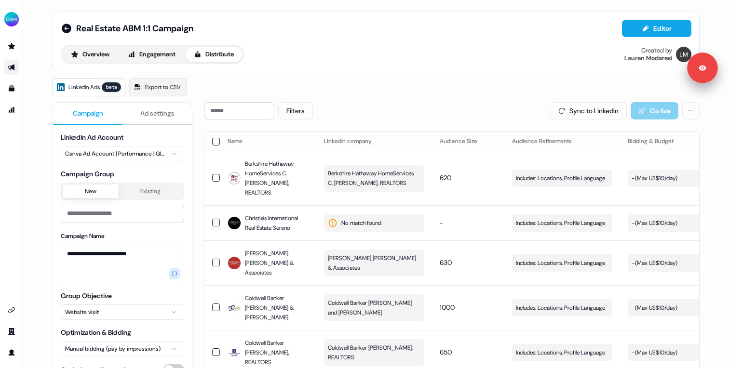
click at [163, 110] on span "Ad settings" at bounding box center [157, 113] width 34 height 10
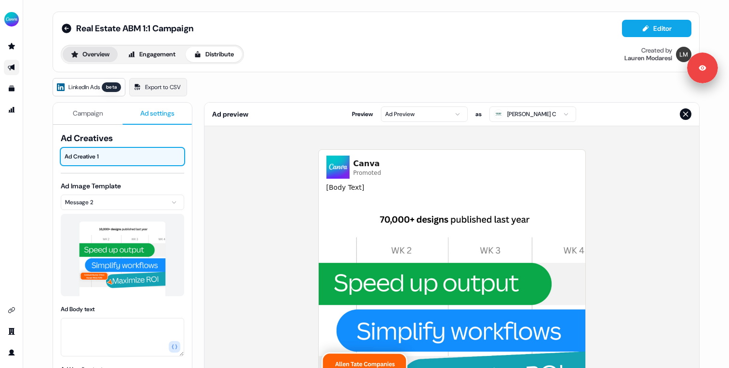
click at [105, 54] on button "Overview" at bounding box center [90, 54] width 55 height 15
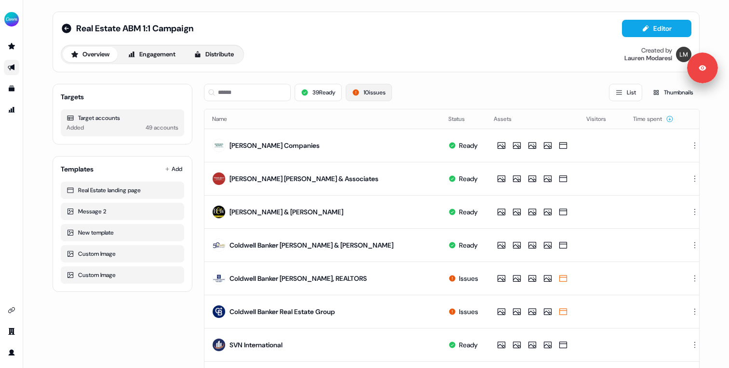
click at [375, 99] on button "10 issues" at bounding box center [369, 92] width 46 height 17
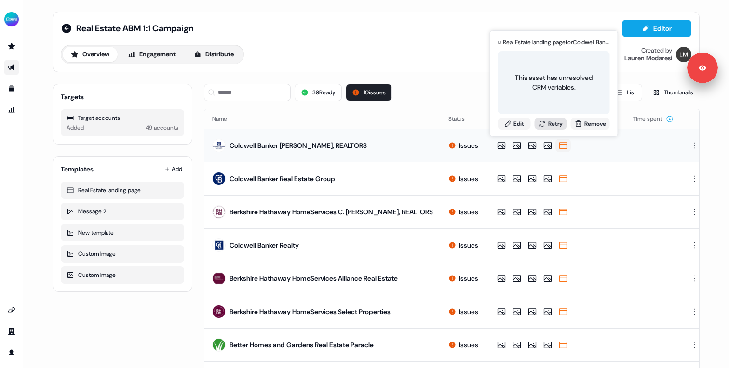
click at [550, 125] on button "Retry" at bounding box center [550, 124] width 33 height 12
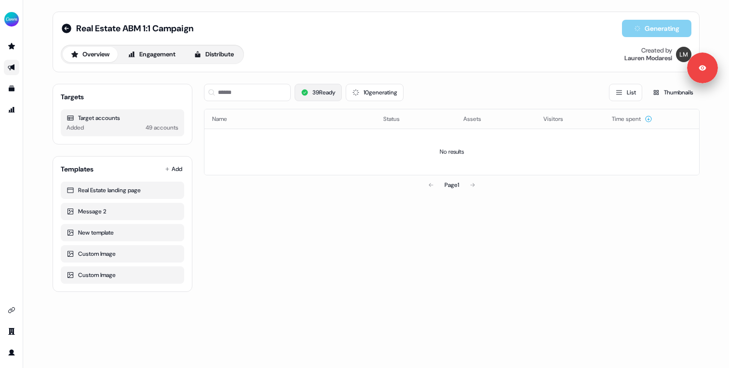
click at [333, 92] on button "39 Ready" at bounding box center [317, 92] width 47 height 17
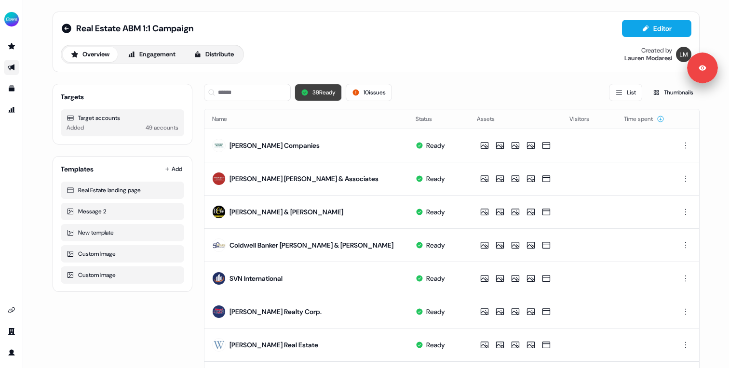
click at [324, 94] on button "39 Ready" at bounding box center [317, 92] width 47 height 17
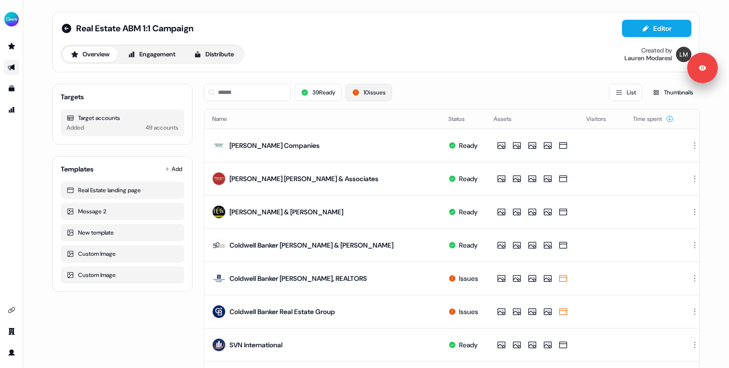
click at [364, 90] on button "10 issues" at bounding box center [369, 92] width 46 height 17
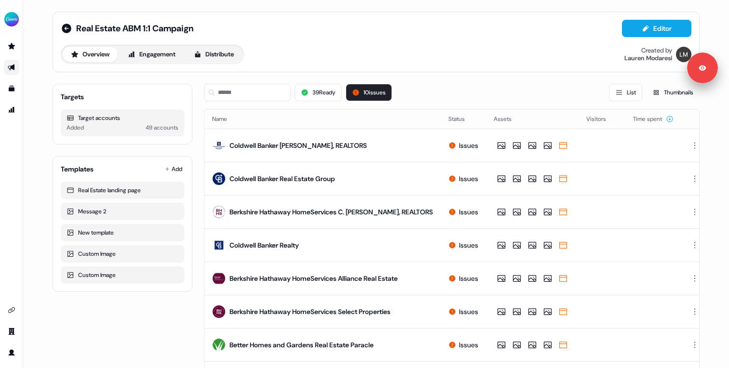
click at [414, 81] on div "39 Ready 10 issues List Thumbnails" at bounding box center [451, 92] width 495 height 33
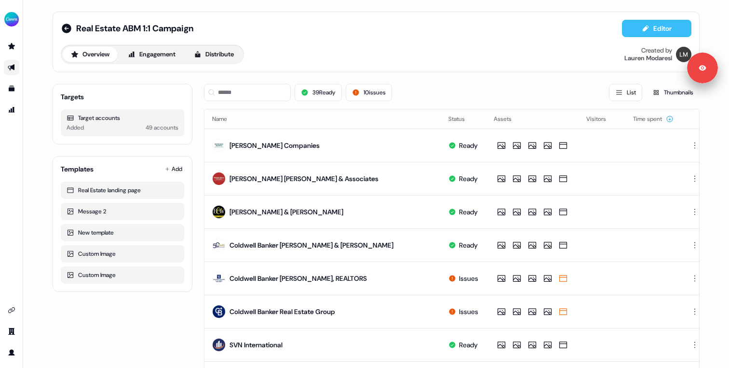
click at [634, 28] on button "Editor" at bounding box center [656, 28] width 69 height 17
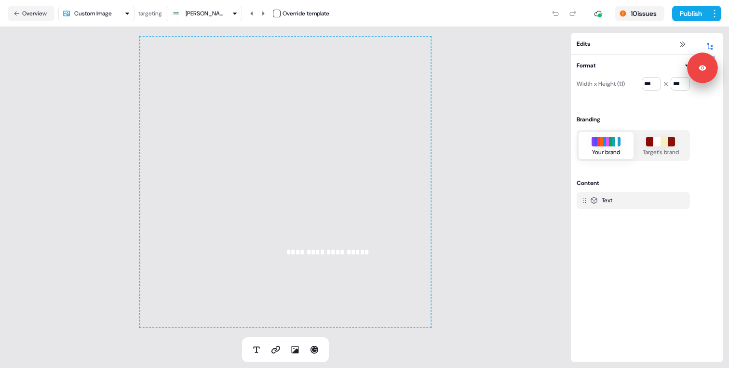
click at [127, 14] on html "**********" at bounding box center [364, 184] width 729 height 368
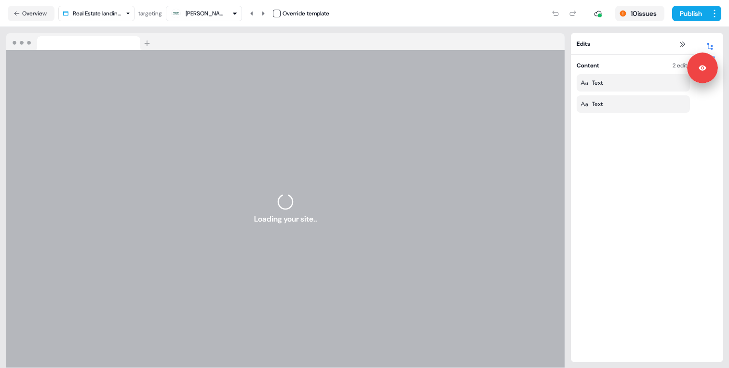
click at [233, 8] on div "[PERSON_NAME] Companies" at bounding box center [203, 14] width 67 height 12
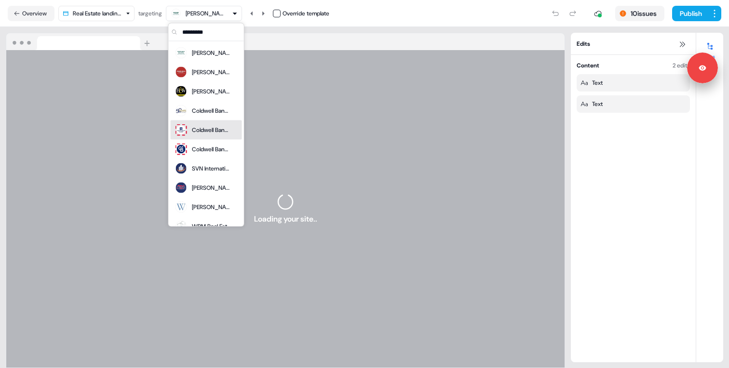
click at [201, 133] on div "Coldwell Banker [PERSON_NAME], REALTORS" at bounding box center [211, 130] width 39 height 10
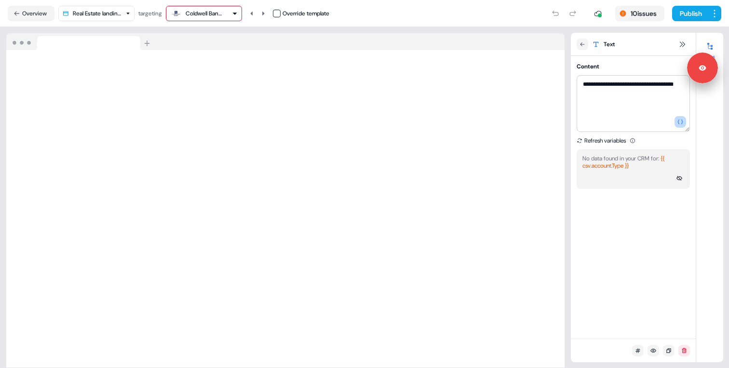
click at [676, 120] on button "button" at bounding box center [680, 122] width 12 height 12
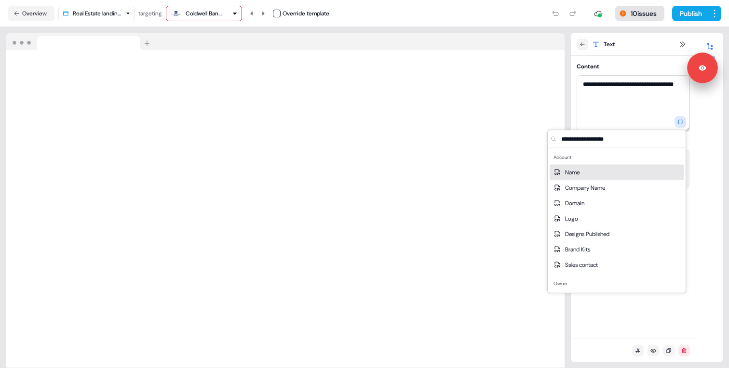
click at [645, 14] on button "10 issues" at bounding box center [639, 13] width 49 height 15
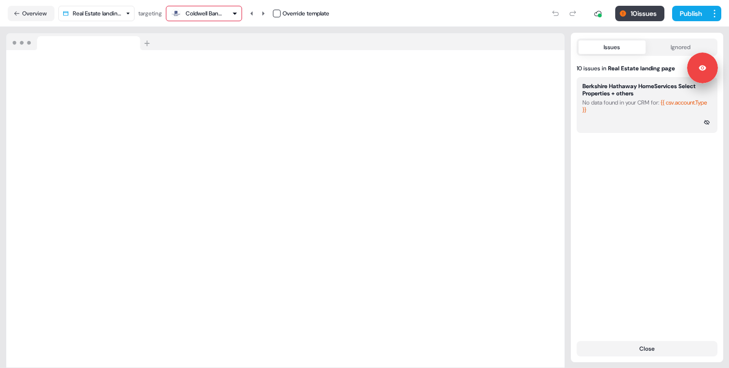
click at [645, 13] on button "10 issues" at bounding box center [639, 13] width 49 height 15
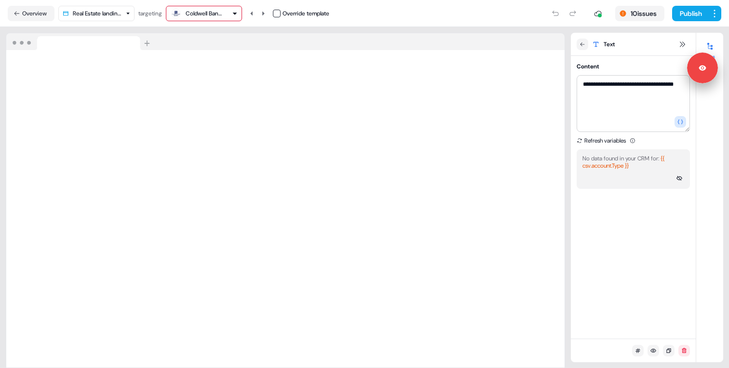
click at [224, 13] on div "Coldwell Banker [PERSON_NAME], REALTORS" at bounding box center [205, 14] width 39 height 10
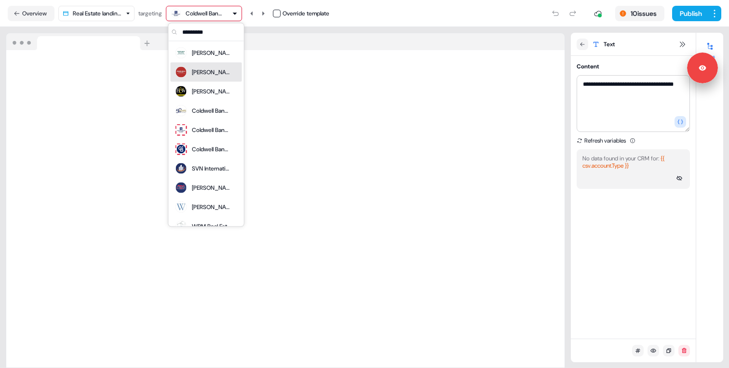
click at [202, 71] on div "[PERSON_NAME] [PERSON_NAME] & Associates" at bounding box center [211, 72] width 39 height 10
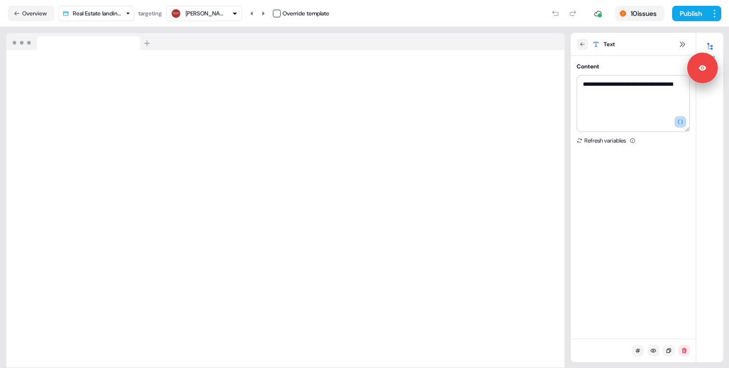
click at [681, 121] on icon "button" at bounding box center [680, 122] width 6 height 6
click at [38, 10] on button "Overview" at bounding box center [31, 13] width 47 height 15
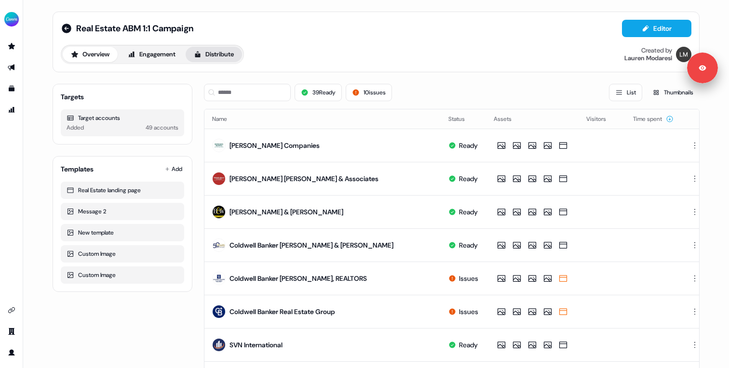
click at [210, 57] on button "Distribute" at bounding box center [214, 54] width 56 height 15
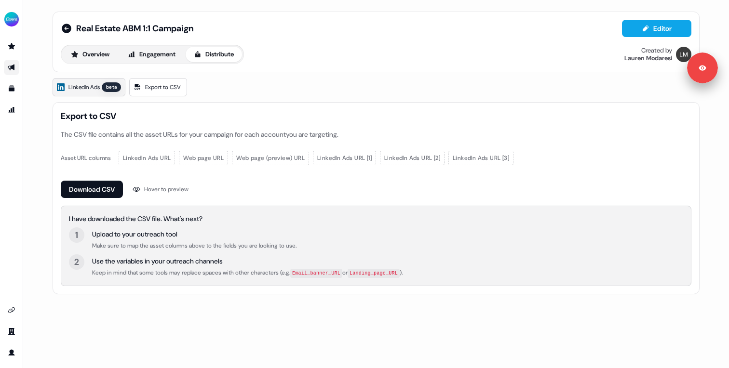
click at [91, 84] on span "LinkedIn Ads" at bounding box center [83, 87] width 31 height 10
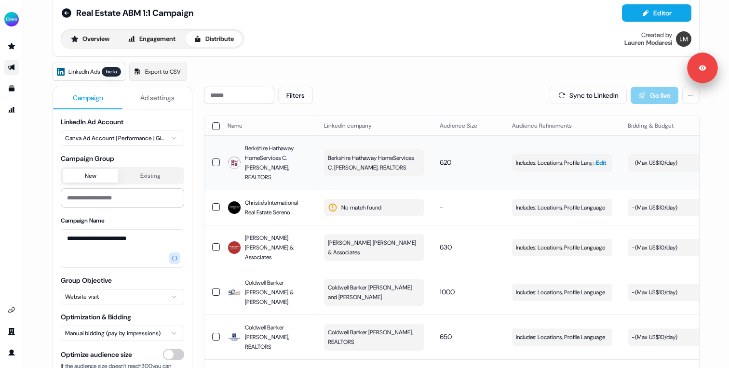
click at [534, 160] on span "Includes: Locations, Profile Language" at bounding box center [560, 163] width 89 height 10
click at [584, 161] on div "button" at bounding box center [591, 162] width 14 height 17
click at [520, 166] on span "Includes: Locations, Profile Language" at bounding box center [560, 163] width 89 height 10
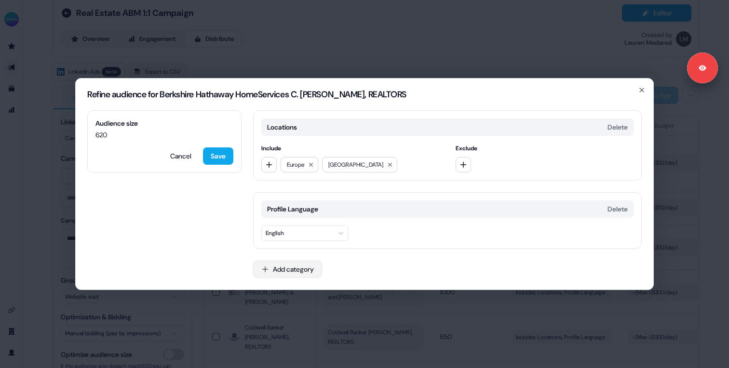
click at [290, 270] on button "Add category" at bounding box center [287, 269] width 69 height 17
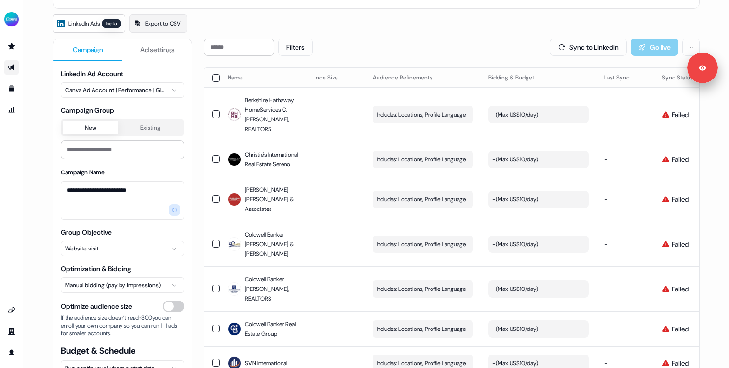
scroll to position [0, 160]
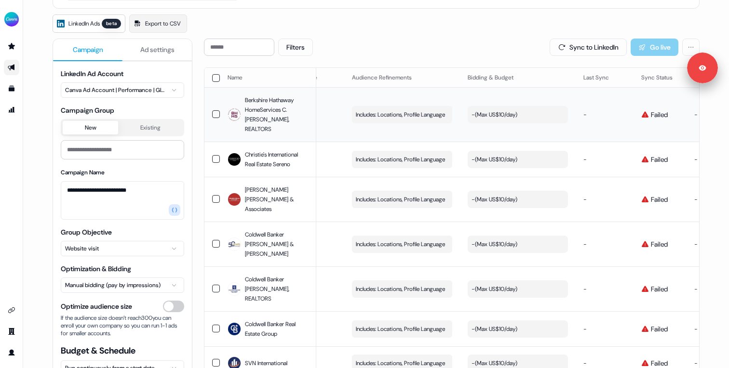
click at [516, 115] on div "- ( Max US$10/day )" at bounding box center [494, 115] width 46 height 10
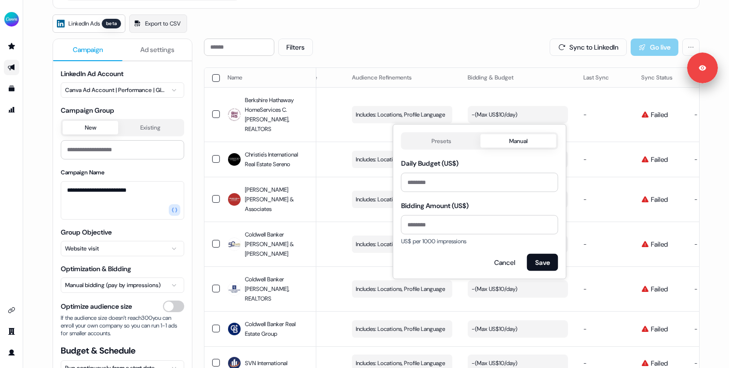
click at [507, 138] on button "Manual" at bounding box center [518, 140] width 76 height 13
click at [465, 138] on button "Presets" at bounding box center [442, 140] width 78 height 13
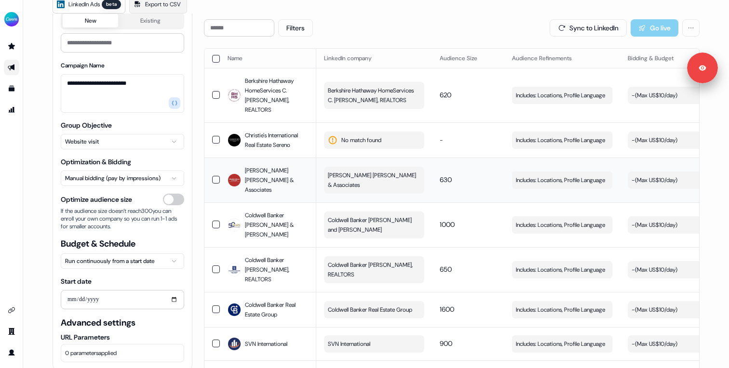
scroll to position [56, 0]
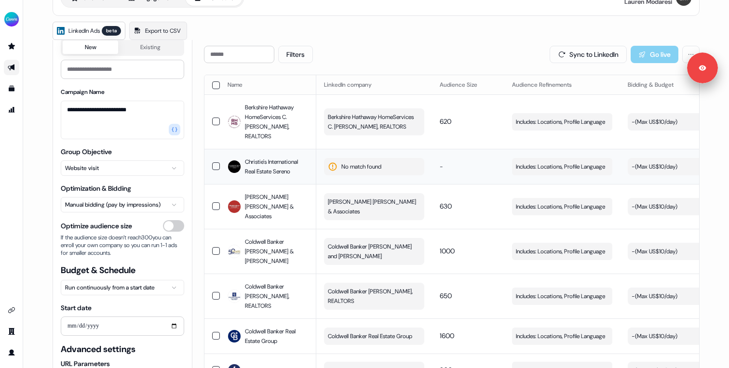
click at [375, 162] on span "No match found" at bounding box center [361, 167] width 40 height 10
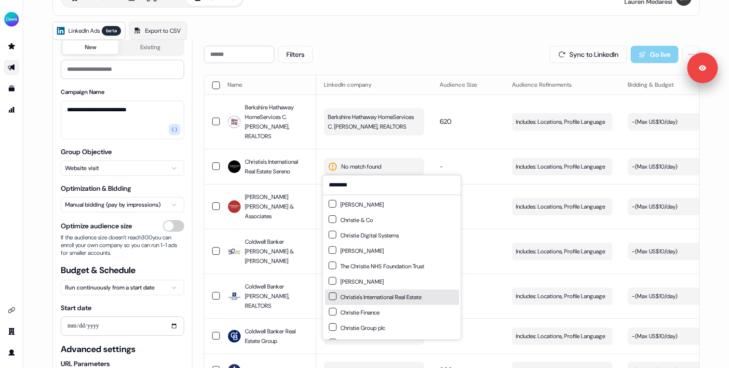
click at [379, 290] on div "Christie's International Real Estate" at bounding box center [392, 297] width 134 height 15
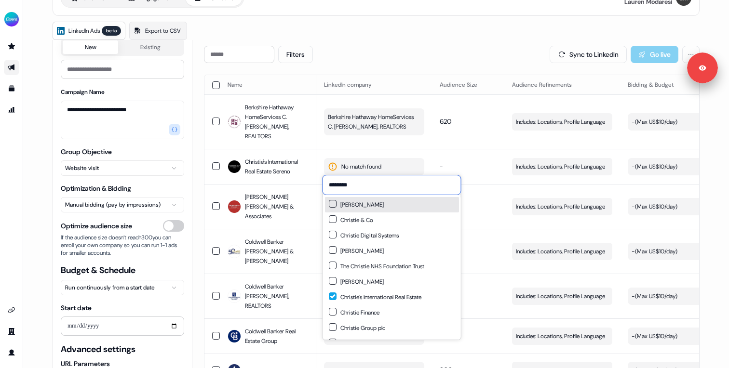
click at [378, 189] on input "********" at bounding box center [392, 184] width 138 height 19
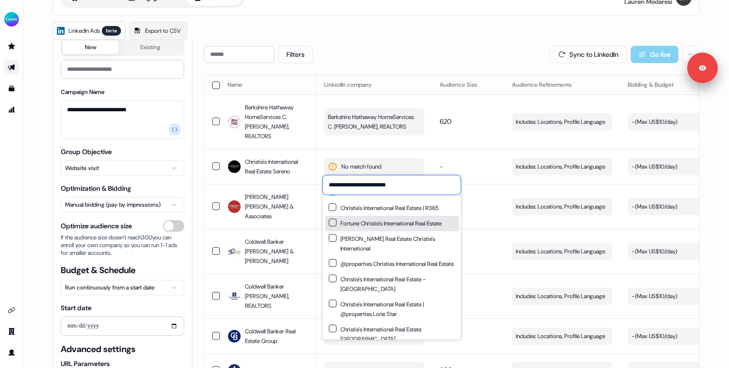
scroll to position [0, 0]
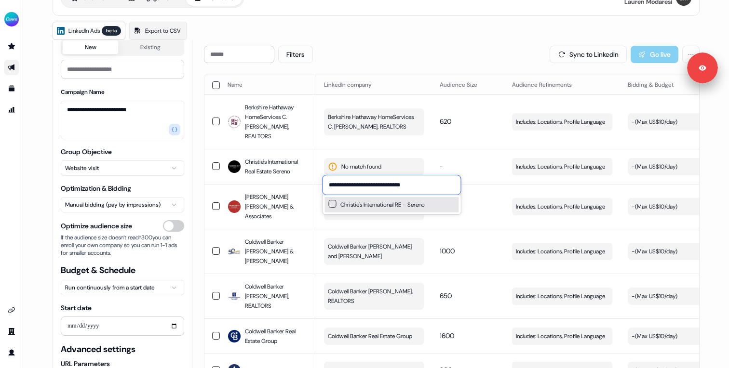
type input "**********"
click at [357, 204] on div "Christie's International RE - Sereno" at bounding box center [377, 205] width 96 height 10
click at [412, 185] on input "**********" at bounding box center [392, 184] width 138 height 19
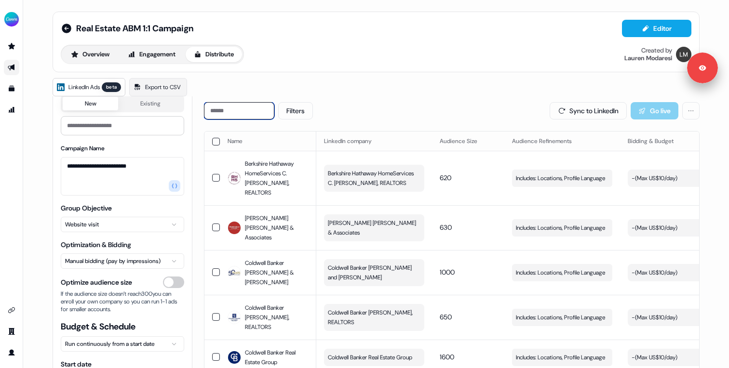
click at [225, 106] on input at bounding box center [239, 110] width 70 height 17
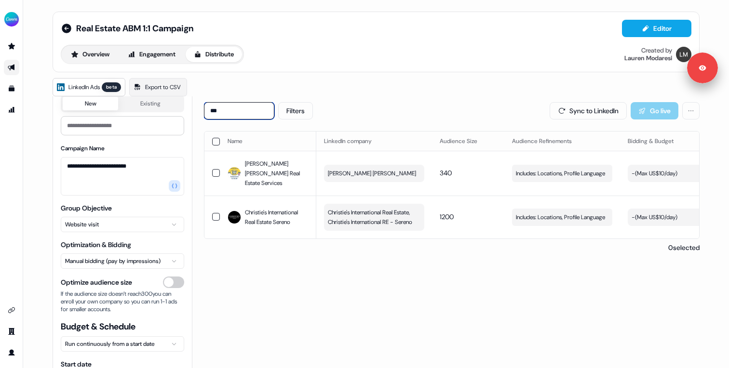
type input "****"
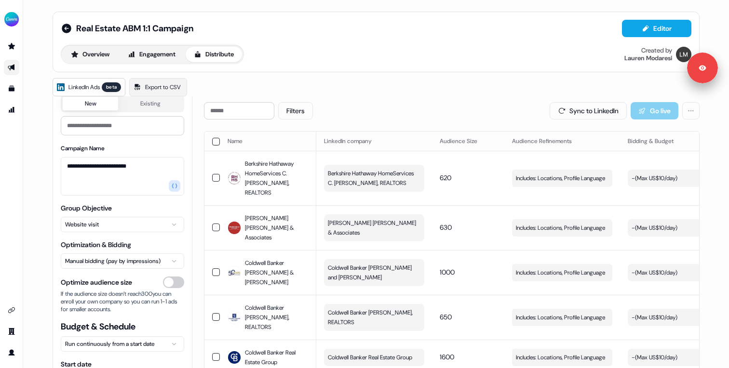
click at [27, 107] on div "**********" at bounding box center [376, 184] width 706 height 368
